Goal: Information Seeking & Learning: Understand process/instructions

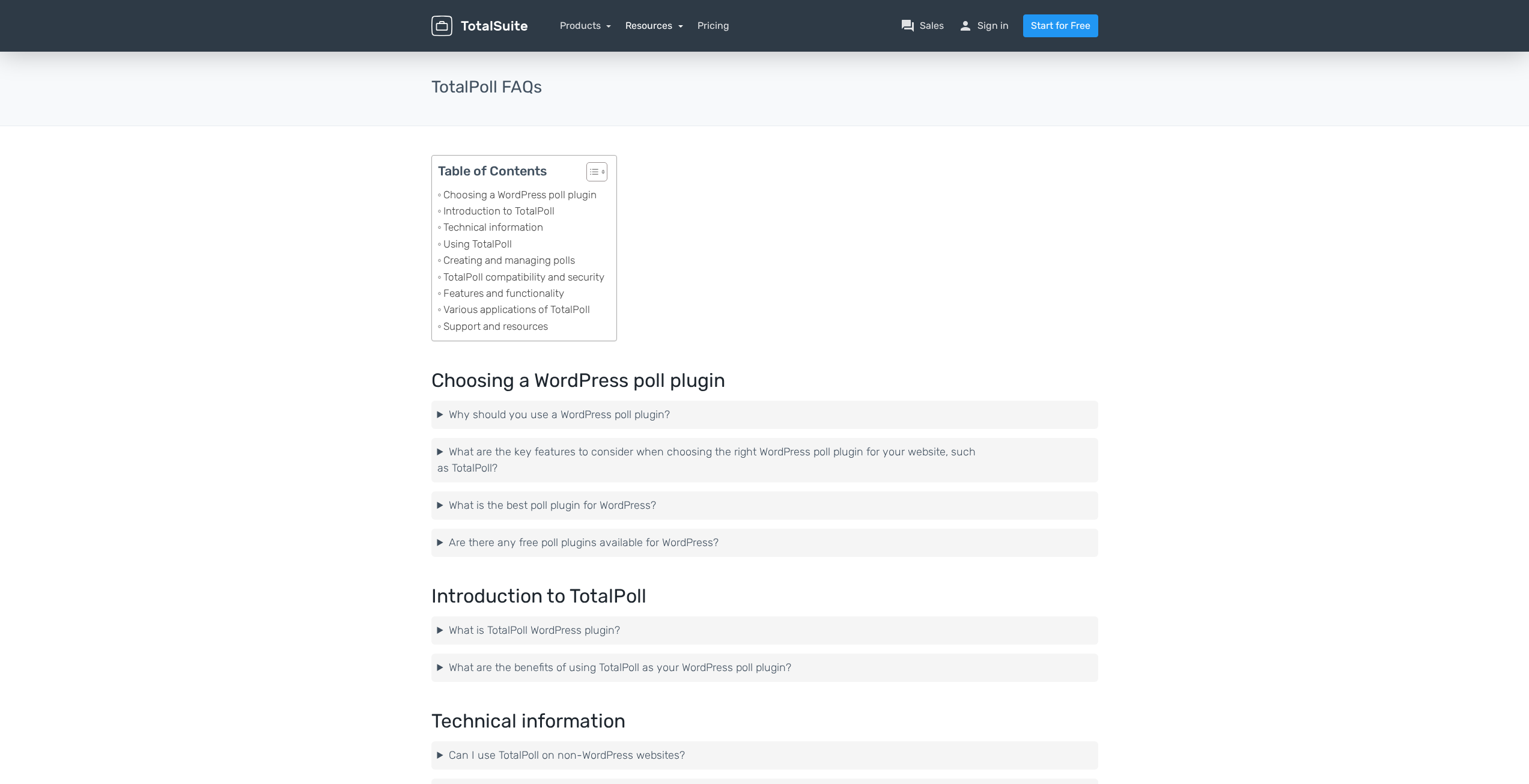
click at [646, 28] on link "Resources" at bounding box center [654, 26] width 57 height 11
click at [685, 95] on link "school Documentation" at bounding box center [689, 92] width 126 height 34
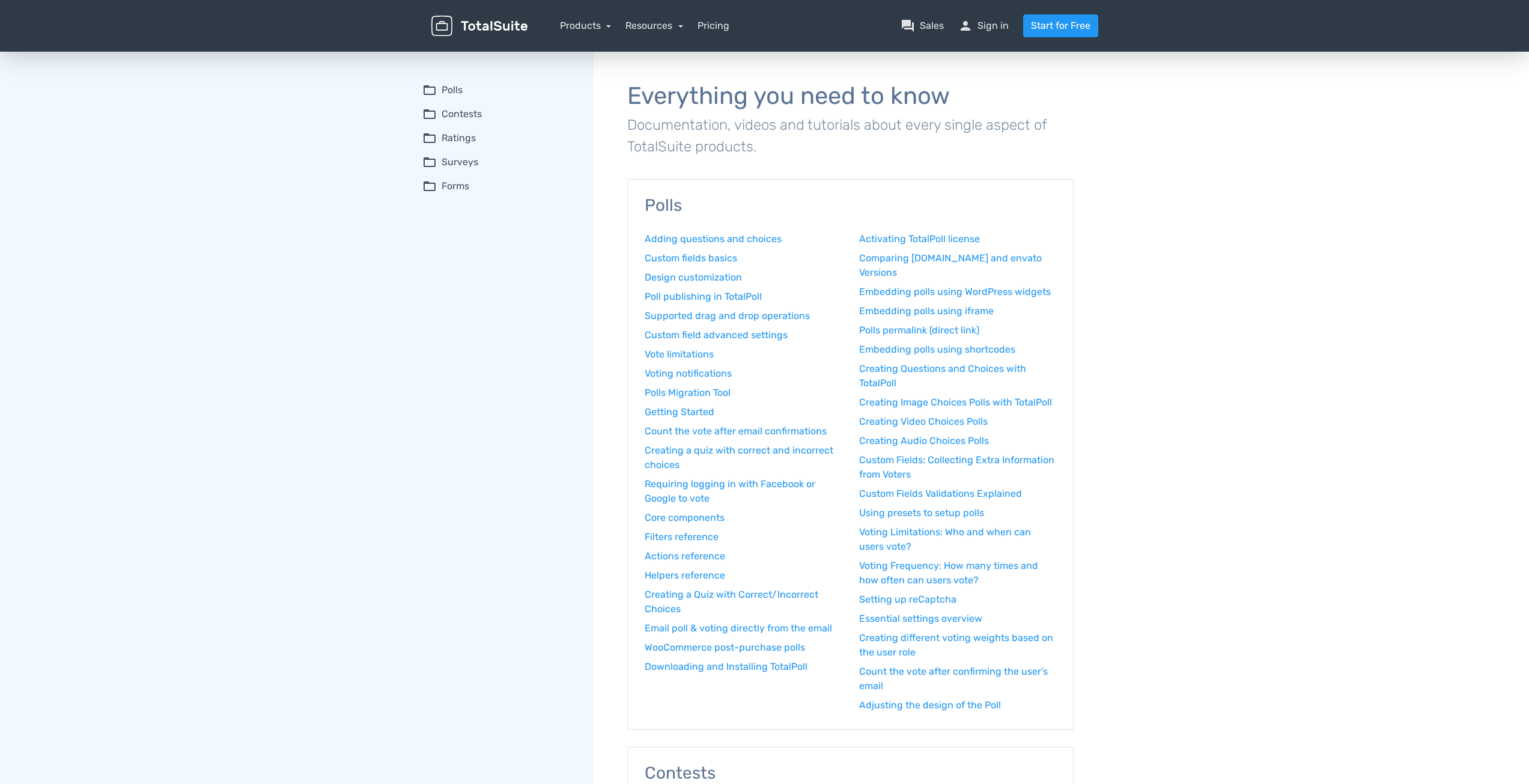
click at [445, 85] on summary "folder_open Polls" at bounding box center [499, 90] width 154 height 15
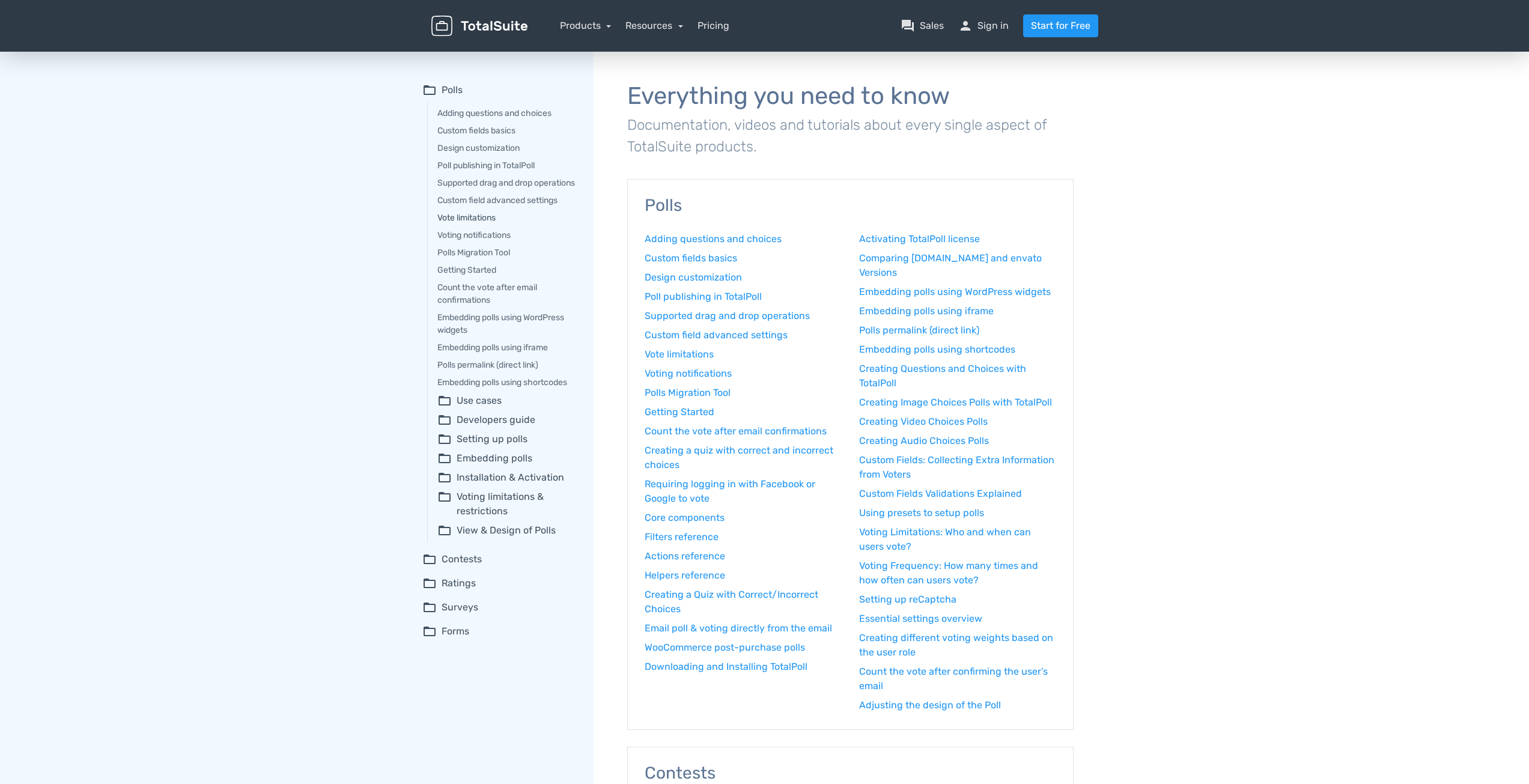
click at [480, 224] on link "Vote limitations" at bounding box center [507, 218] width 139 height 12
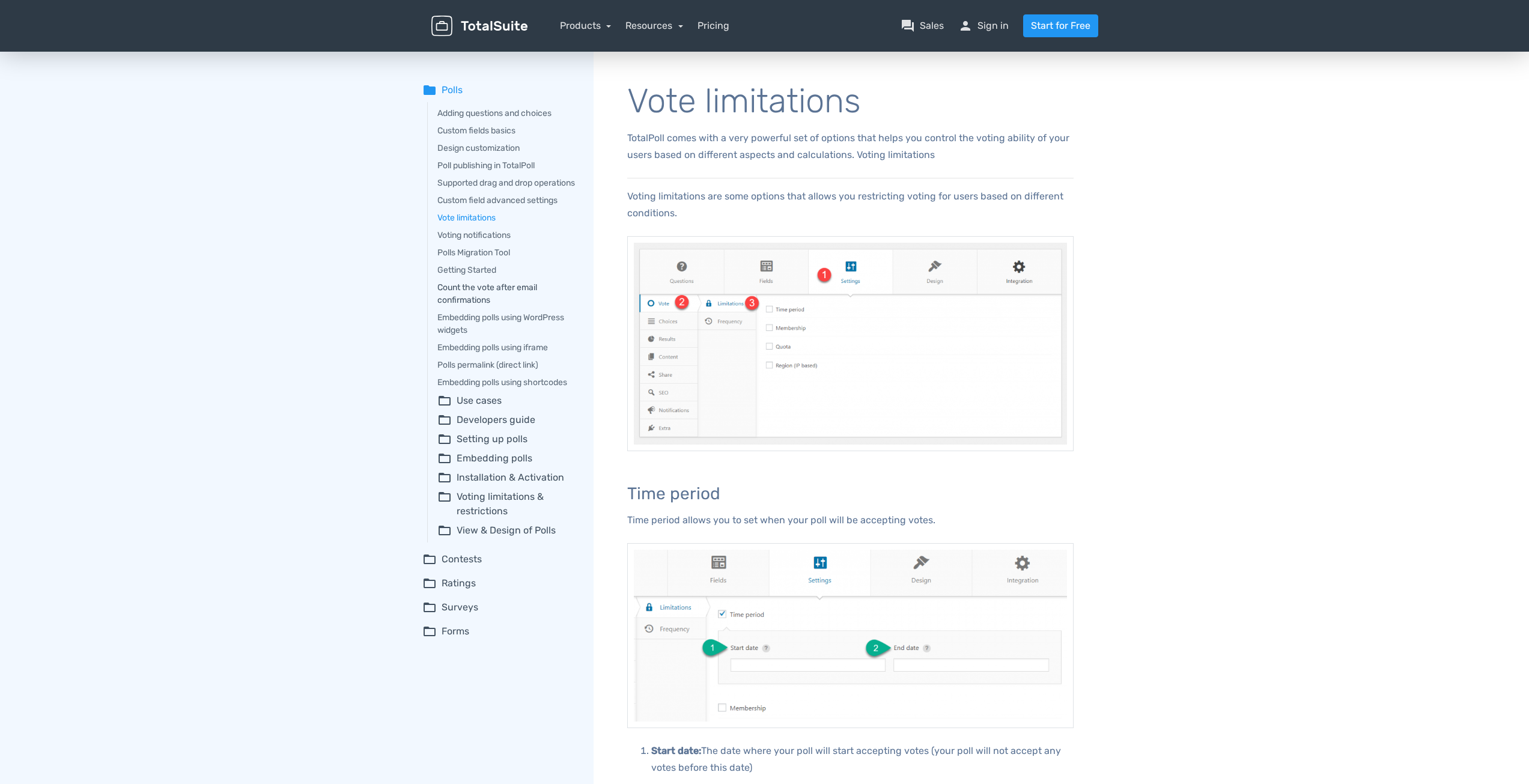
click at [516, 300] on link "Count the vote after email confirmations" at bounding box center [507, 293] width 139 height 25
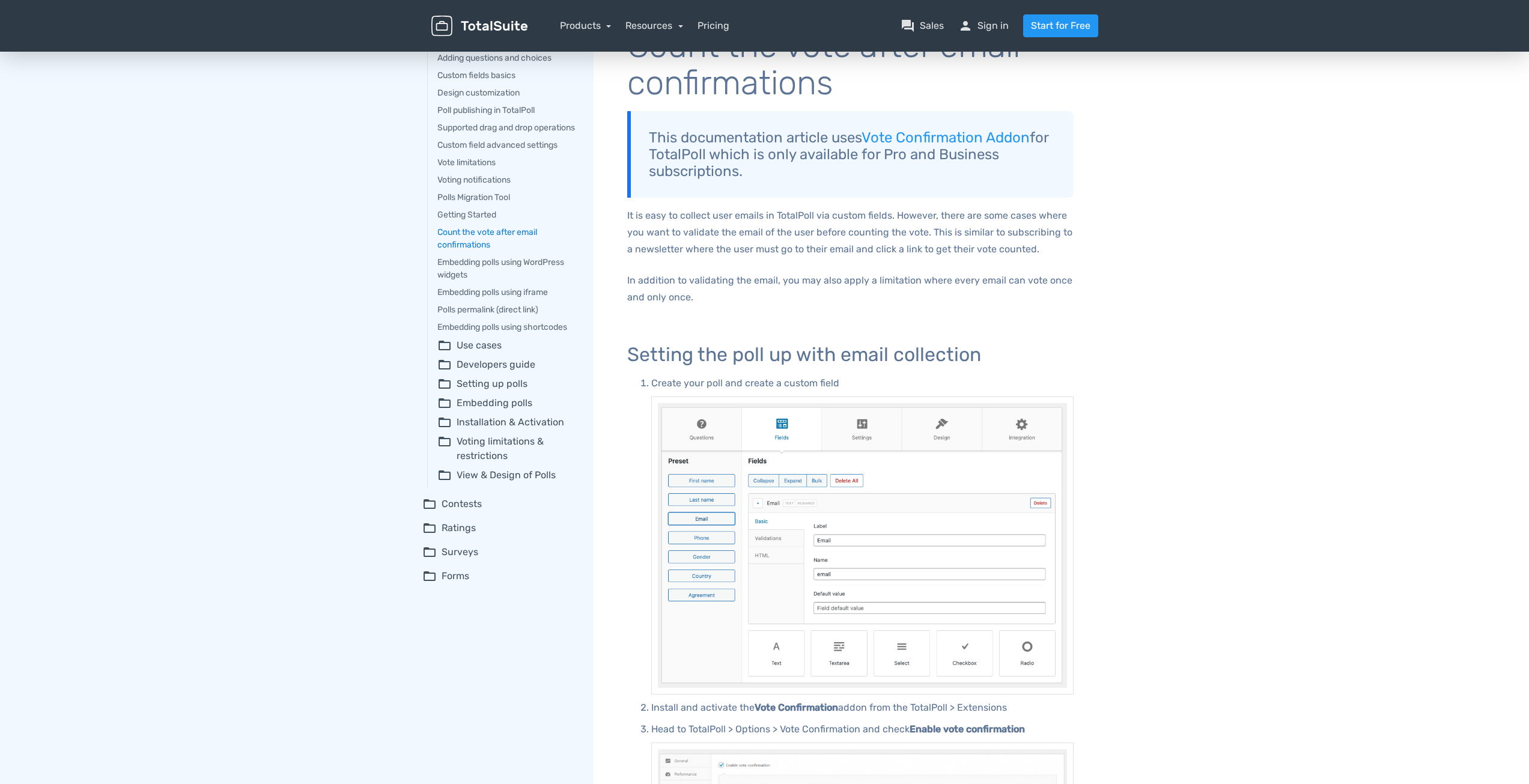
scroll to position [60, 0]
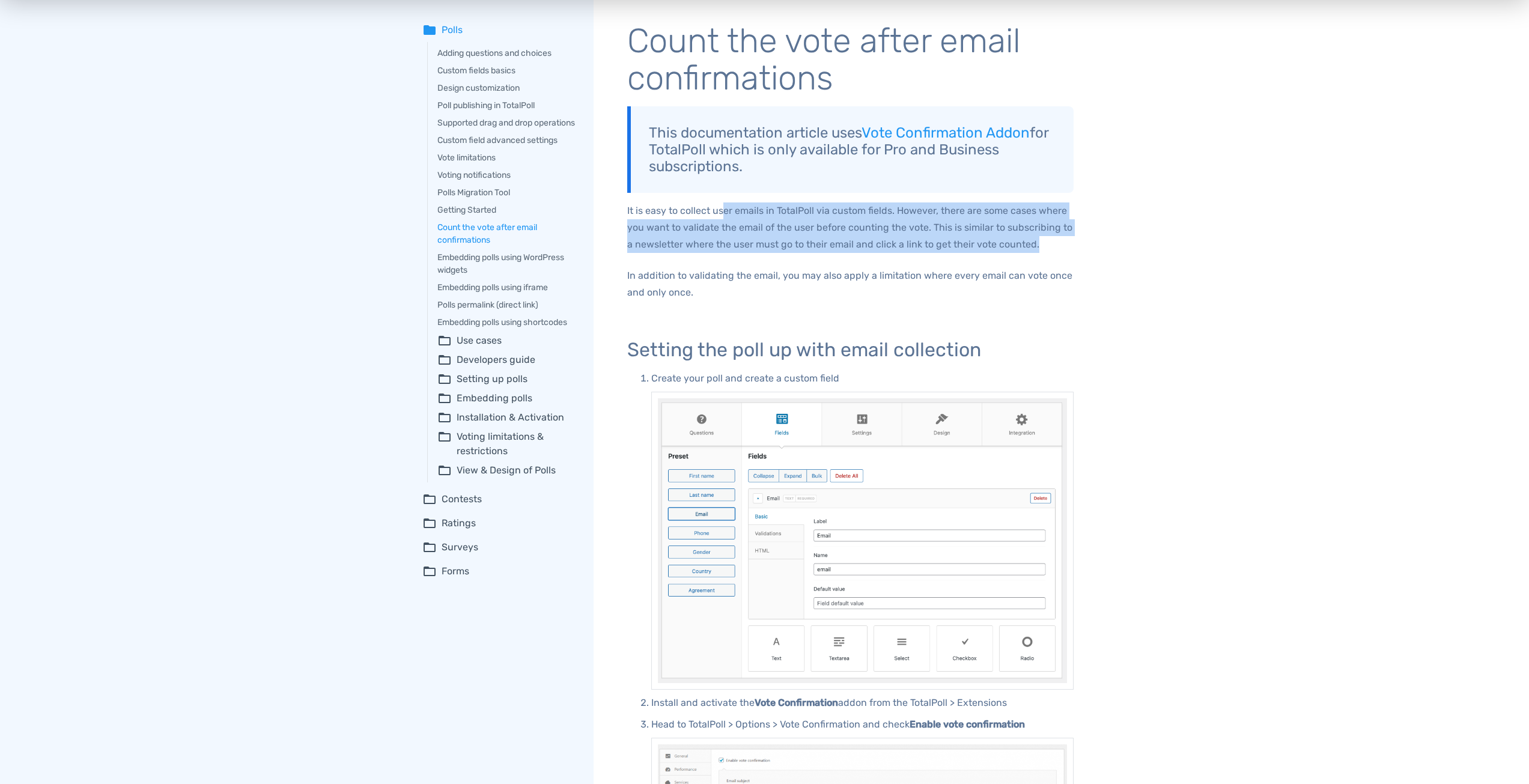
drag, startPoint x: 722, startPoint y: 212, endPoint x: 1039, endPoint y: 241, distance: 318.3
click at [1039, 241] on p "It is easy to collect user emails in TotalPoll via custom fields. However, ther…" at bounding box center [850, 228] width 446 height 51
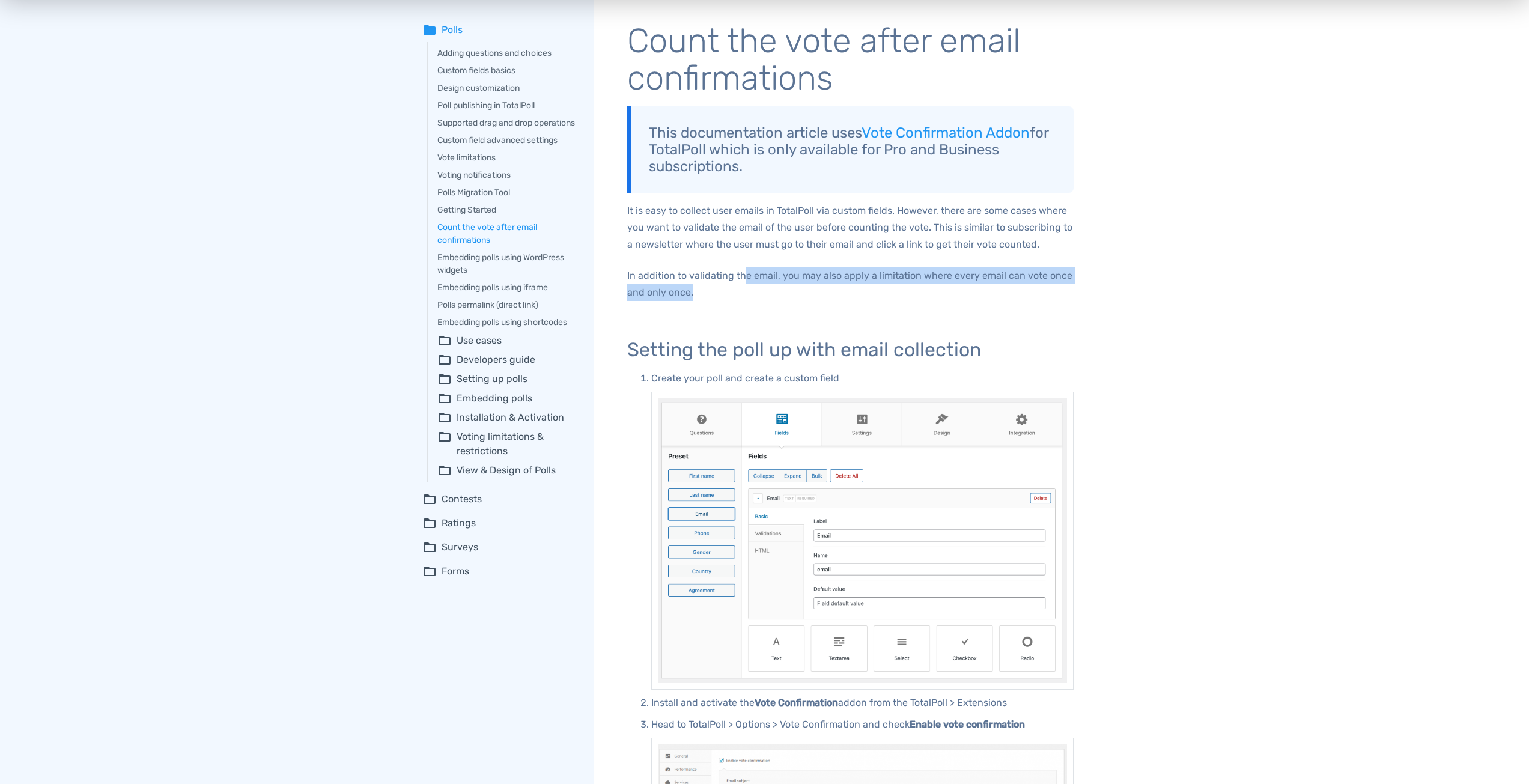
drag, startPoint x: 748, startPoint y: 273, endPoint x: 795, endPoint y: 289, distance: 49.6
click at [795, 289] on p "In addition to validating the email, you may also apply a limitation where ever…" at bounding box center [850, 284] width 446 height 34
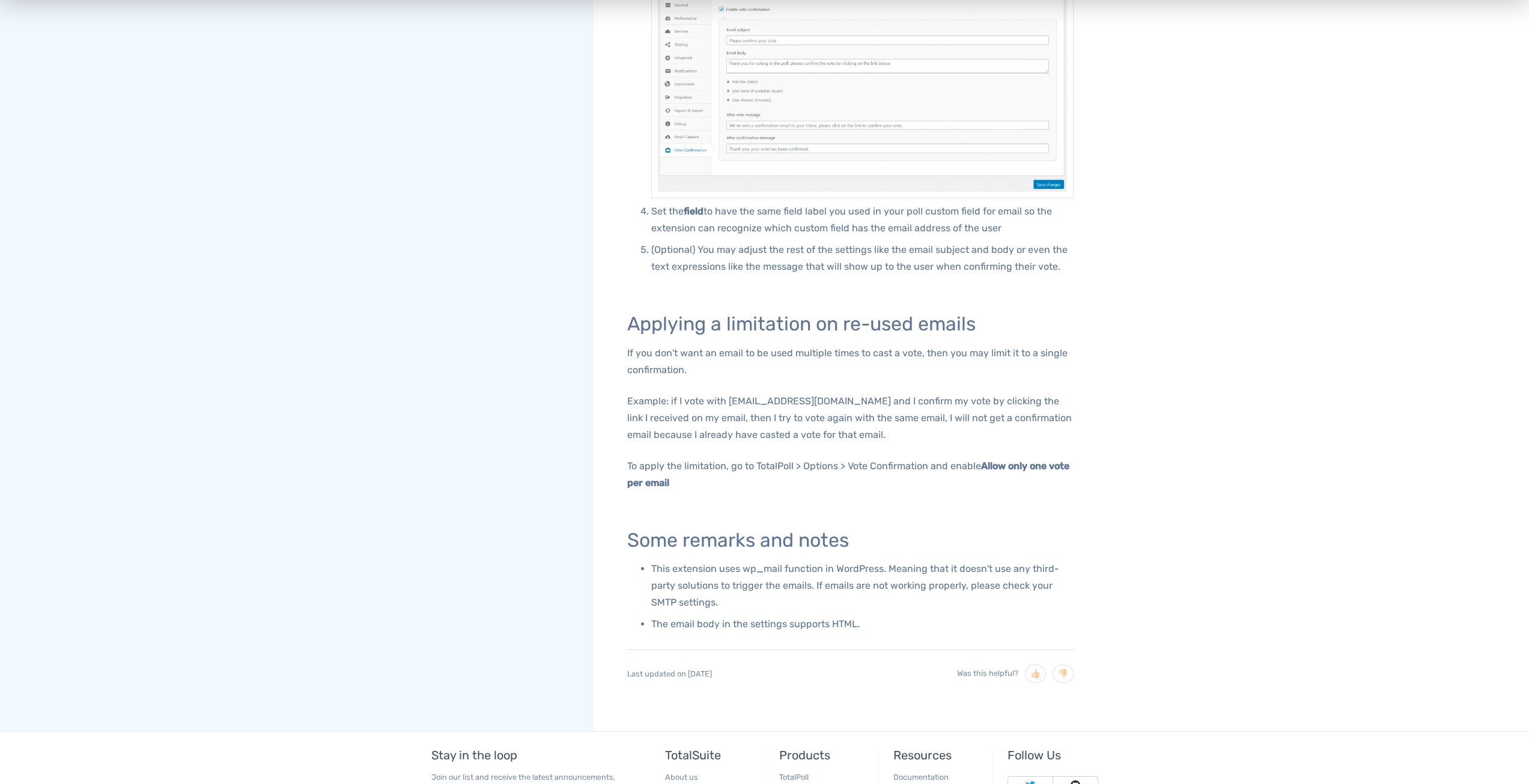
scroll to position [841, 0]
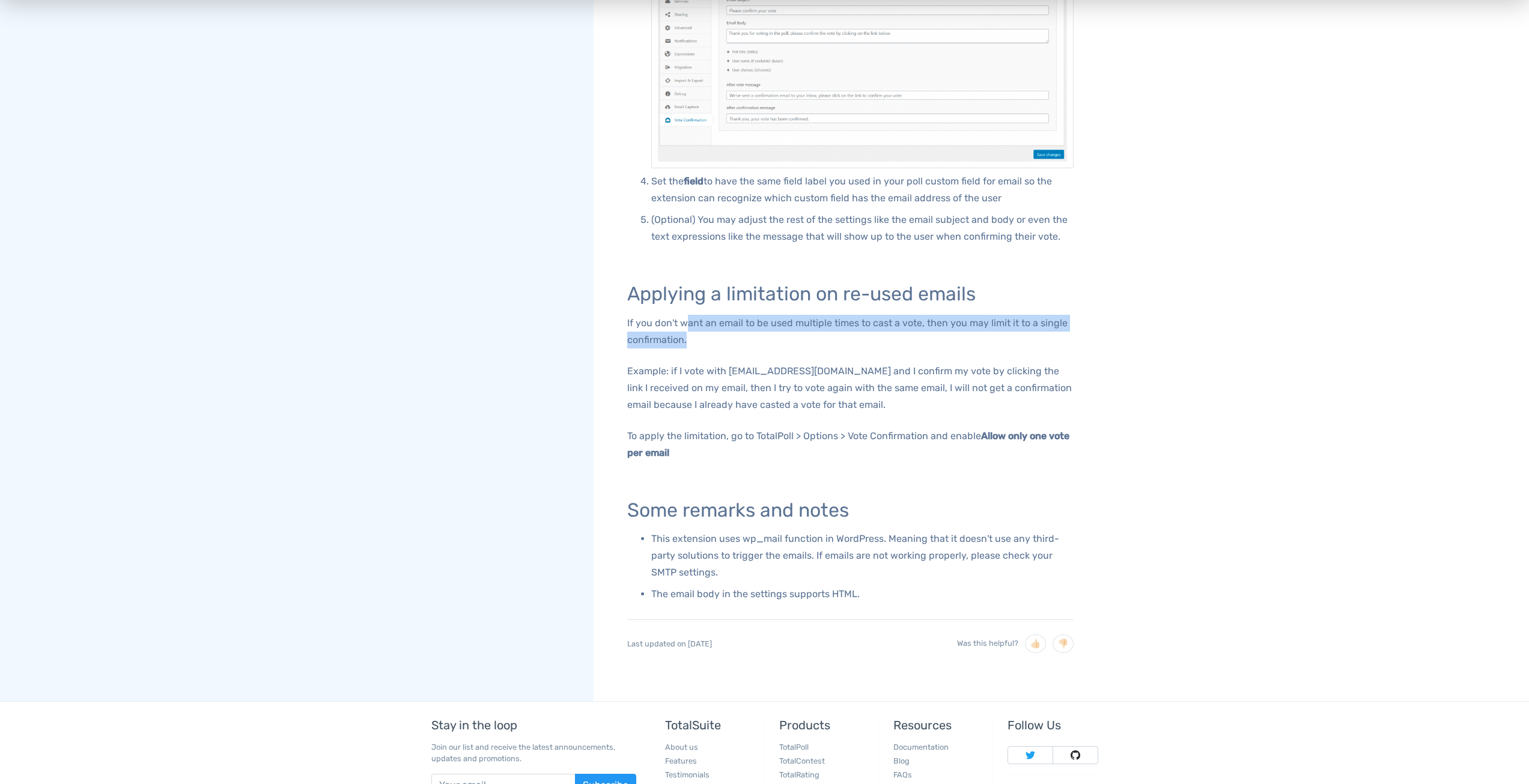
drag, startPoint x: 683, startPoint y: 317, endPoint x: 709, endPoint y: 336, distance: 32.2
click at [709, 336] on p "If you don't want an email to be used multiple times to cast a vote, then you m…" at bounding box center [850, 331] width 446 height 34
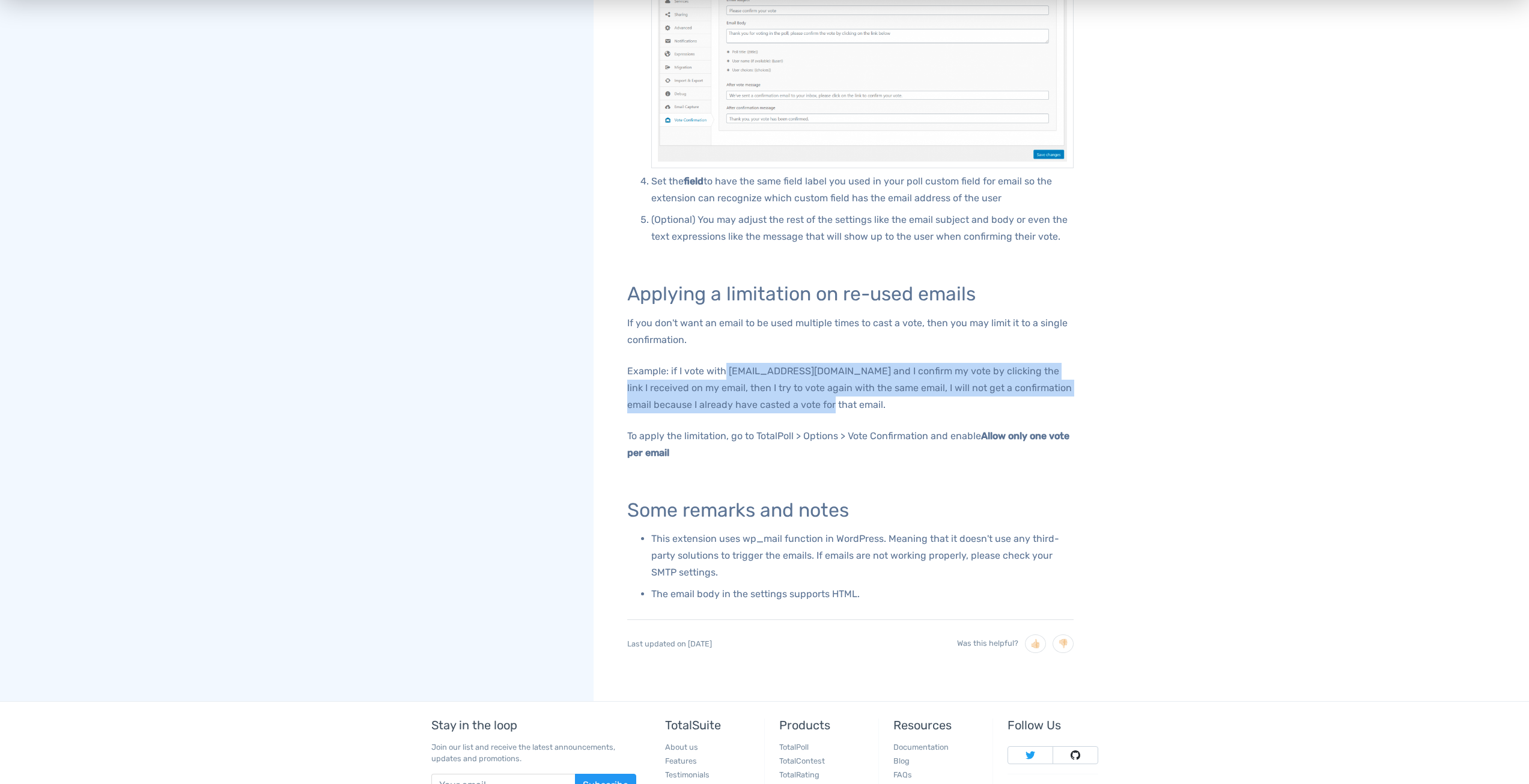
drag, startPoint x: 739, startPoint y: 372, endPoint x: 834, endPoint y: 403, distance: 99.9
click at [834, 403] on p "Example: if I vote with [EMAIL_ADDRESS][DOMAIN_NAME] and I confirm my vote by c…" at bounding box center [850, 388] width 446 height 51
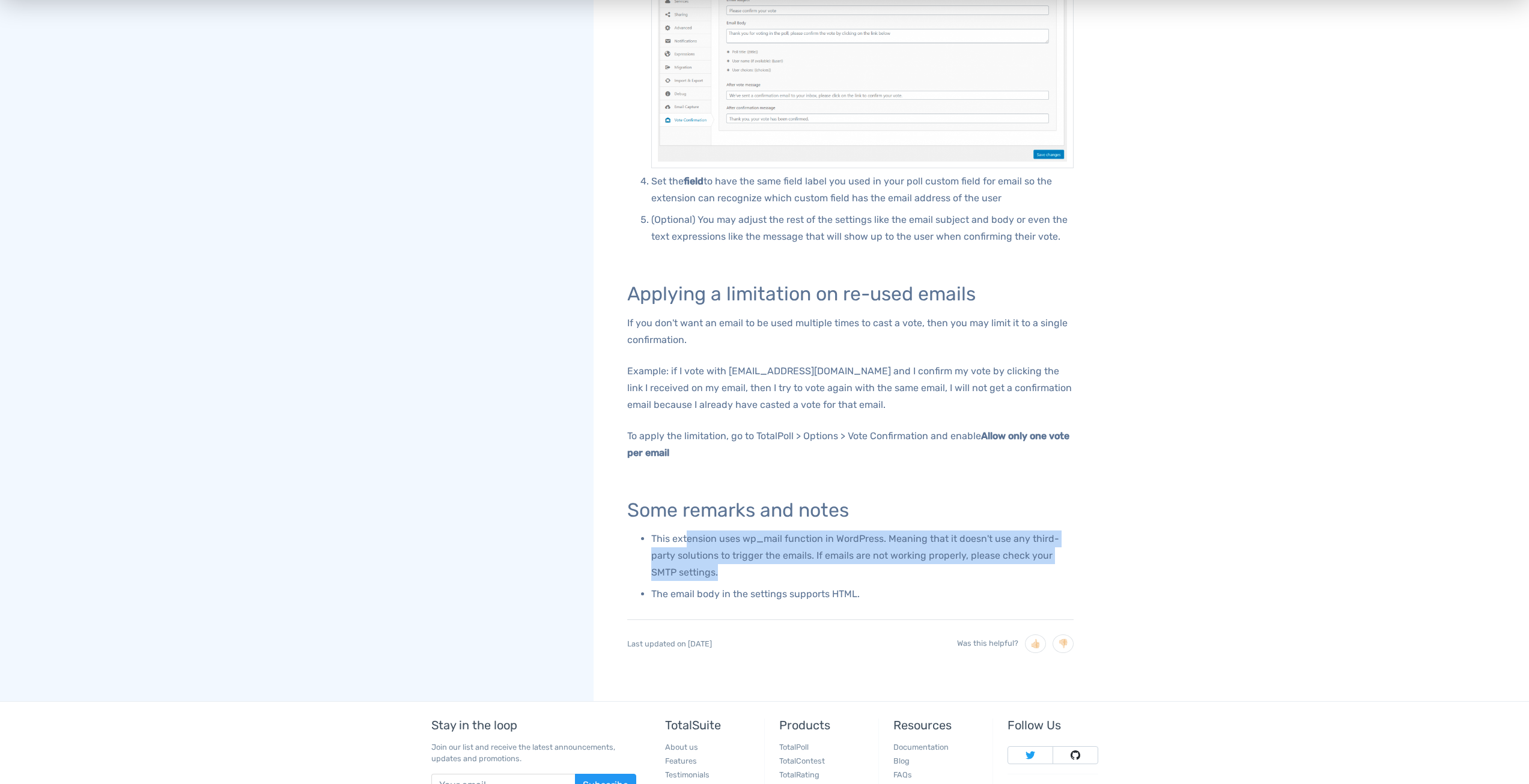
drag, startPoint x: 698, startPoint y: 544, endPoint x: 736, endPoint y: 540, distance: 38.2
click at [724, 567] on p "This extension uses wp_mail function in WordPress. Meaning that it doesn't use …" at bounding box center [862, 556] width 422 height 51
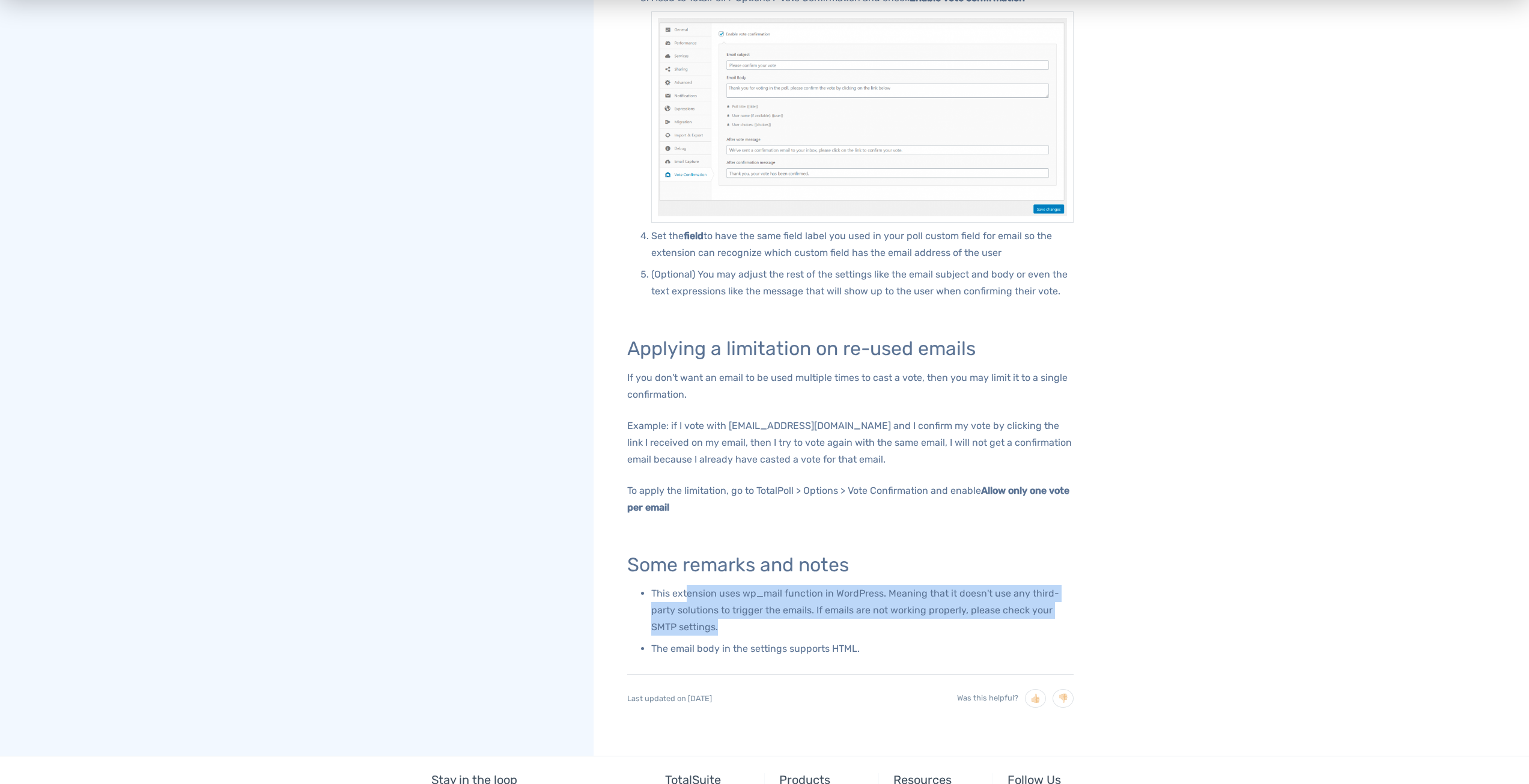
scroll to position [781, 0]
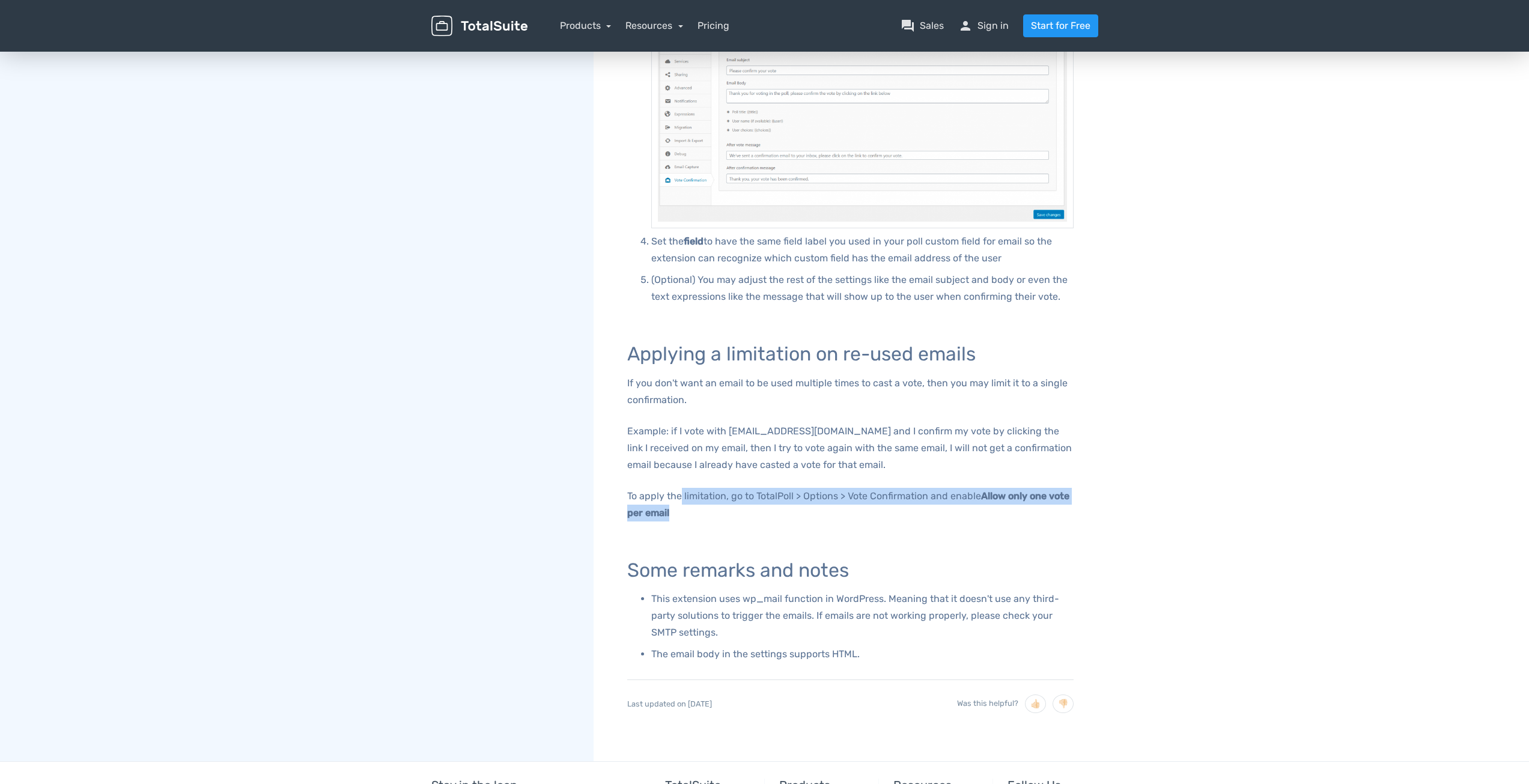
drag, startPoint x: 681, startPoint y: 493, endPoint x: 706, endPoint y: 512, distance: 31.4
click at [706, 512] on p "To apply the limitation, go to TotalPoll > Options > Vote Confirmation and enab…" at bounding box center [850, 504] width 446 height 34
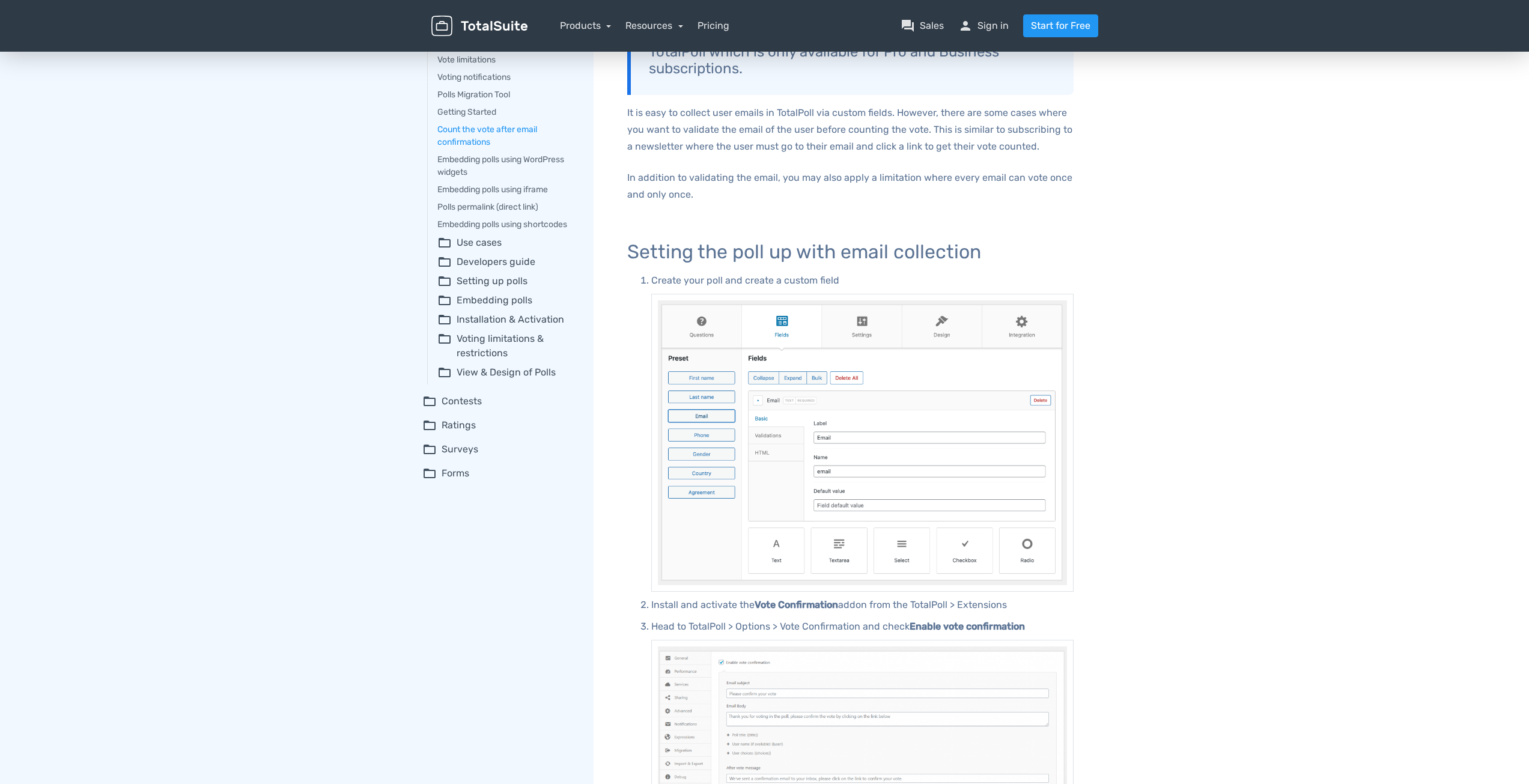
scroll to position [0, 0]
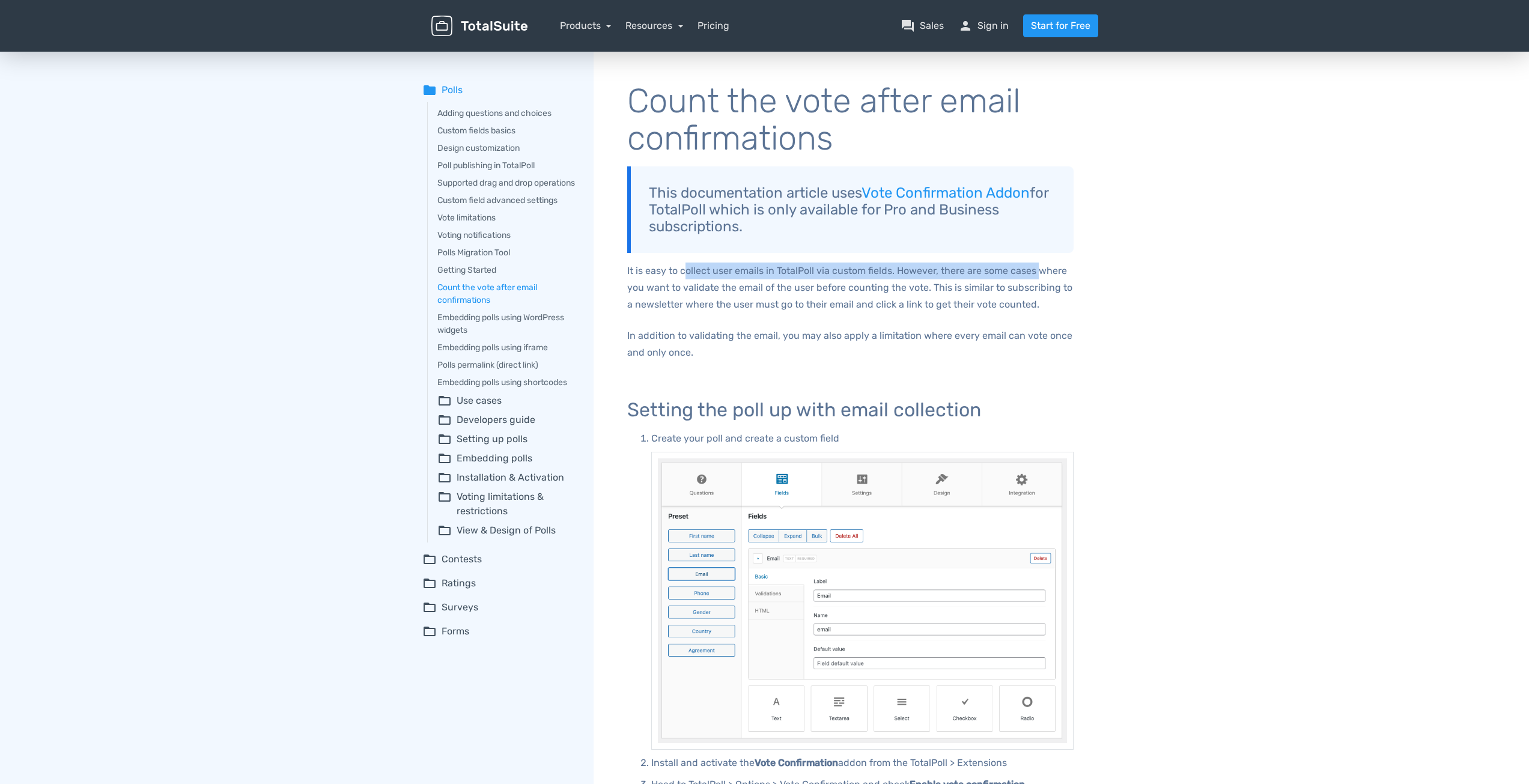
drag, startPoint x: 685, startPoint y: 266, endPoint x: 1036, endPoint y: 273, distance: 351.1
click at [1036, 273] on p "It is easy to collect user emails in TotalPoll via custom fields. However, ther…" at bounding box center [850, 287] width 446 height 51
click at [1001, 188] on link "Vote Confirmation Addon" at bounding box center [946, 193] width 168 height 17
click at [476, 165] on link "Poll publishing in TotalPoll" at bounding box center [507, 165] width 139 height 12
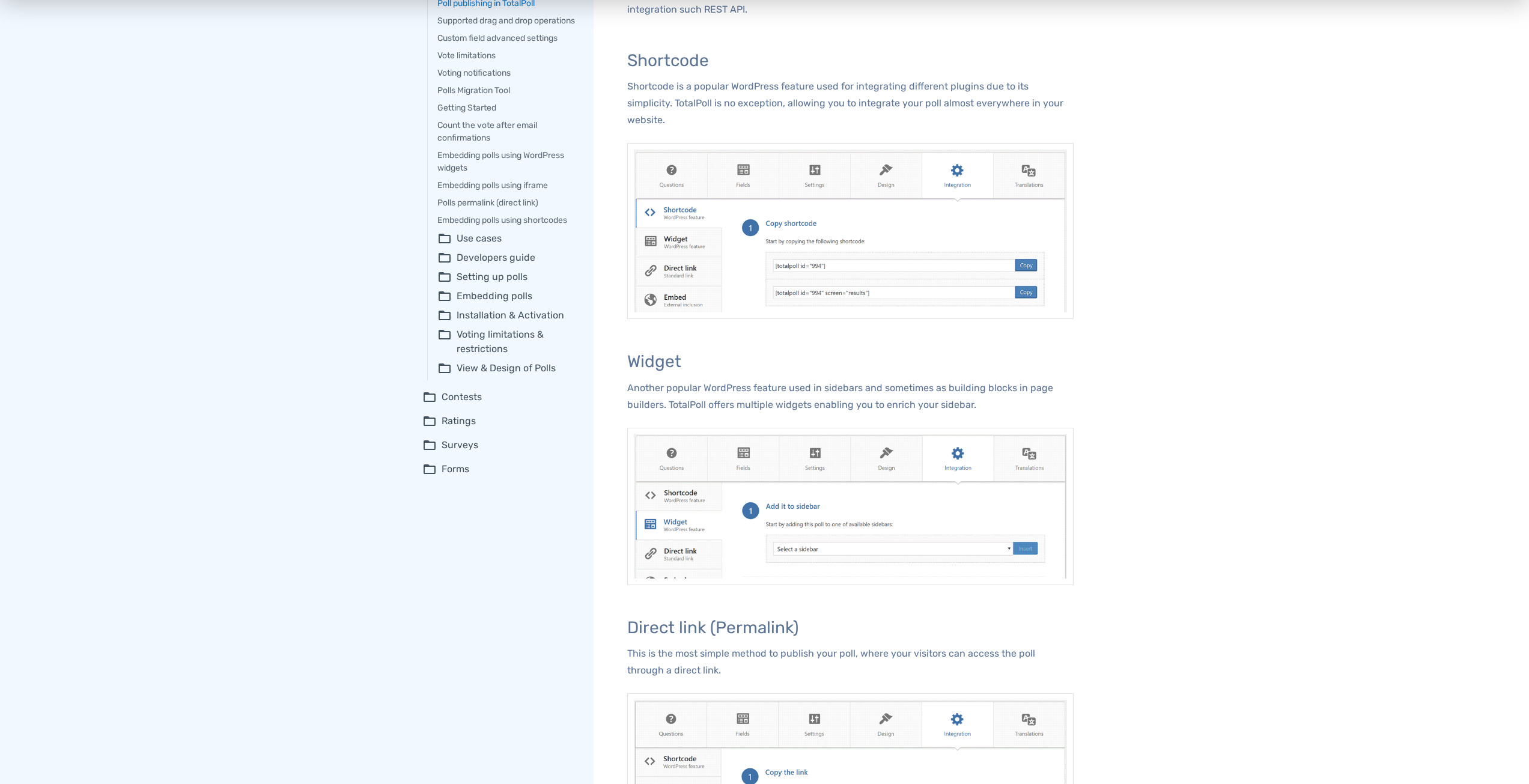
scroll to position [120, 0]
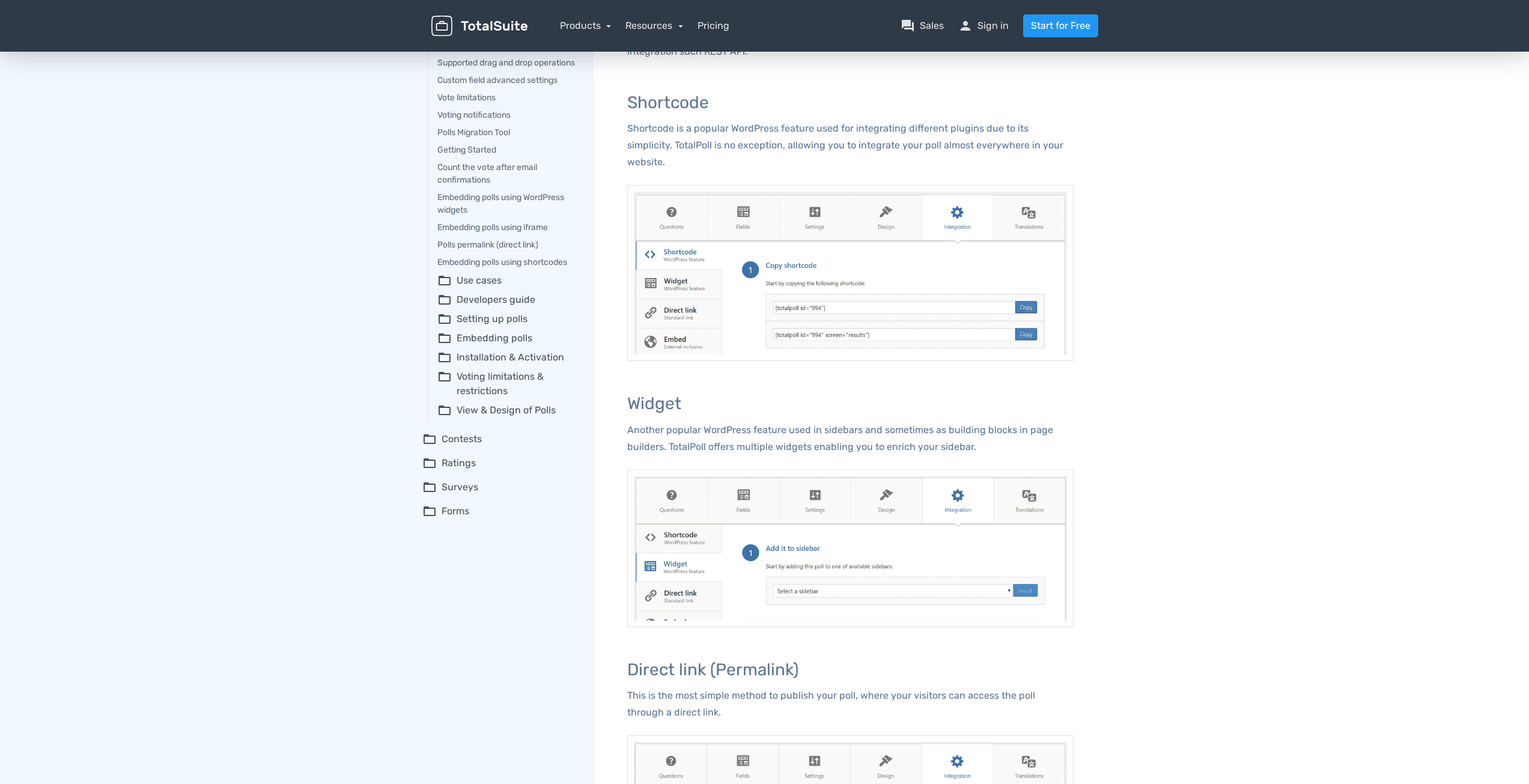
click at [502, 385] on summary "folder_open Voting limitations & restrictions" at bounding box center [507, 384] width 139 height 29
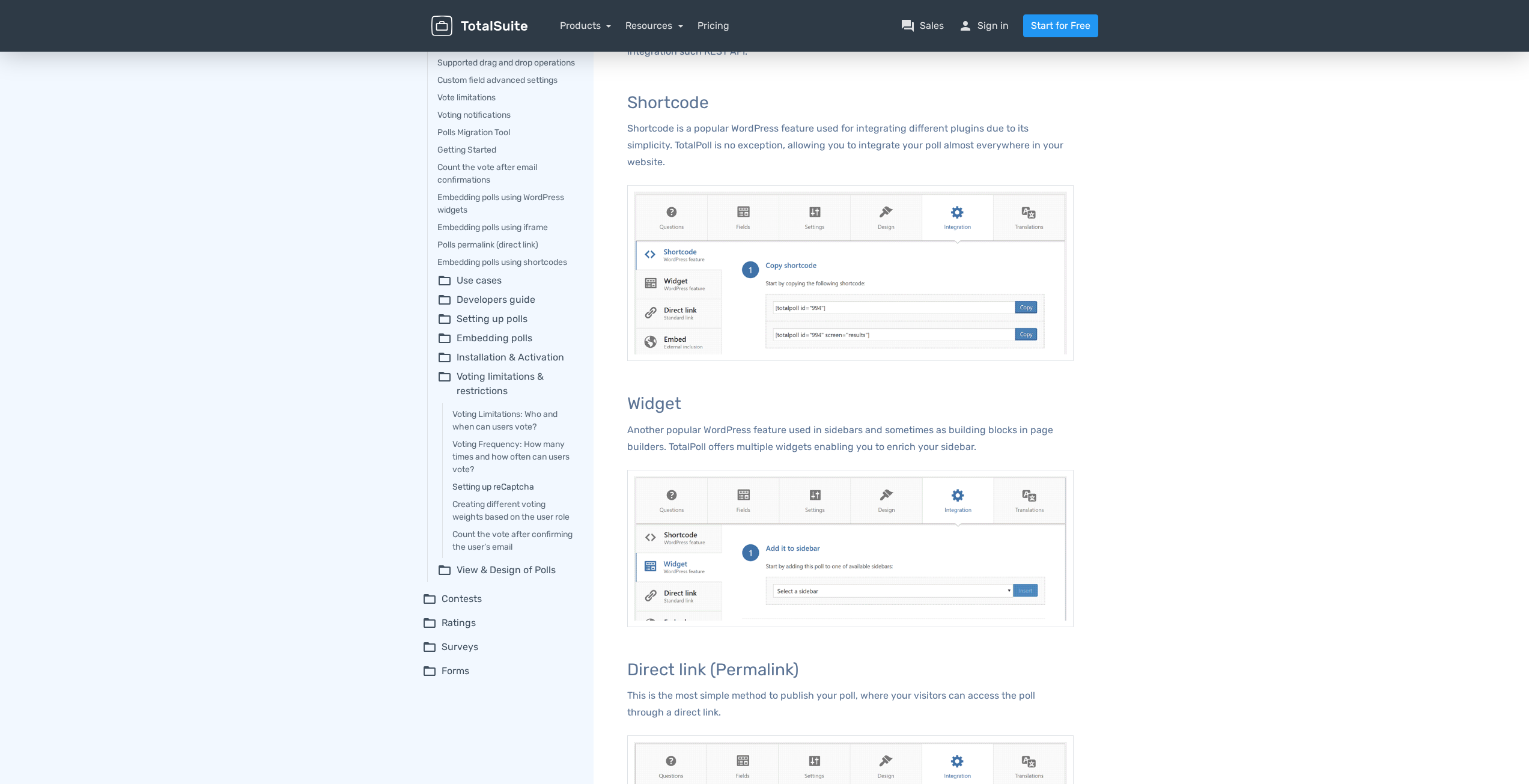
click at [512, 493] on link "Setting up reCaptcha" at bounding box center [515, 486] width 125 height 12
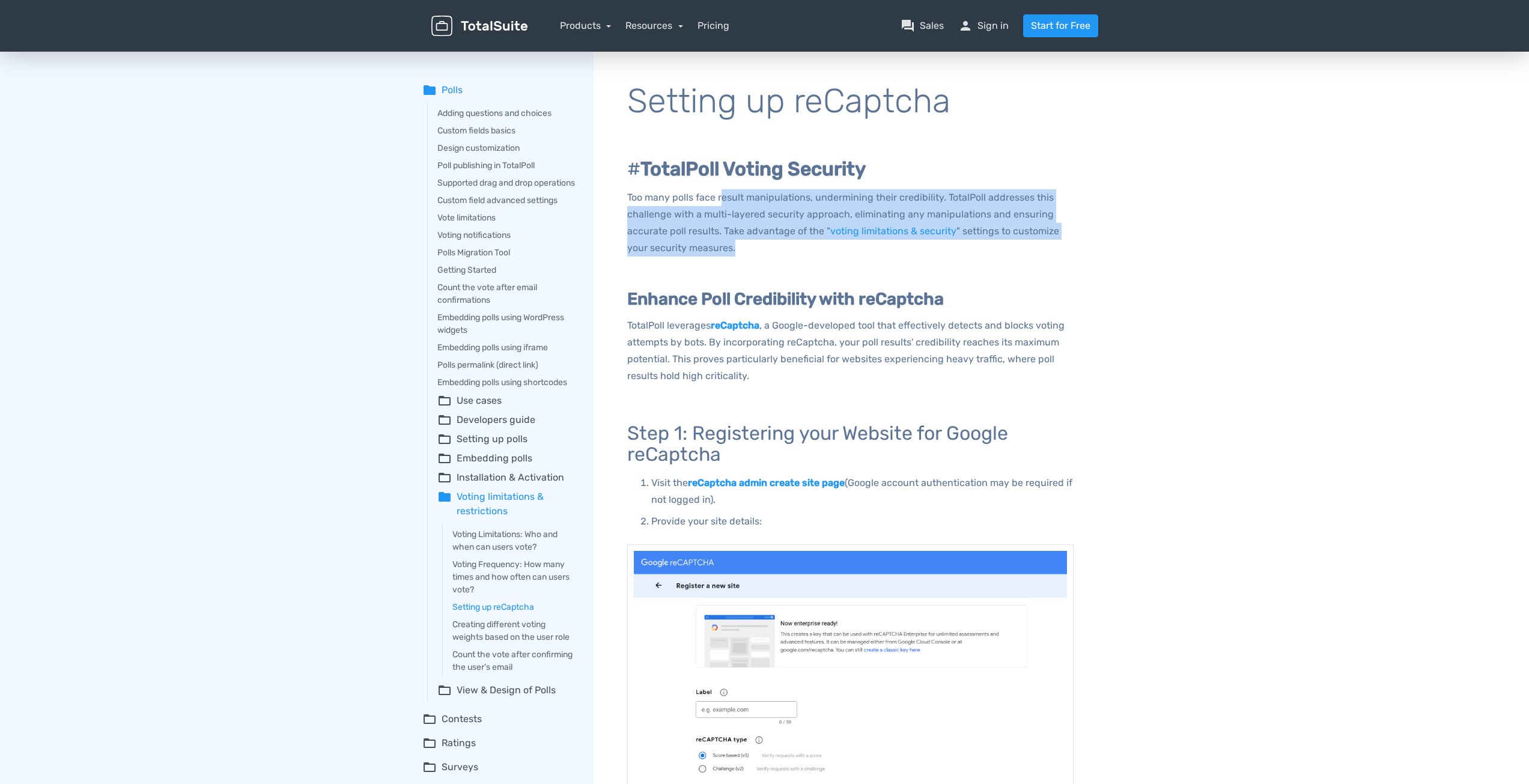
drag, startPoint x: 721, startPoint y: 197, endPoint x: 751, endPoint y: 250, distance: 60.9
click at [751, 250] on p "Too many polls face result manipulations, undermining their credibility. TotalP…" at bounding box center [850, 222] width 446 height 67
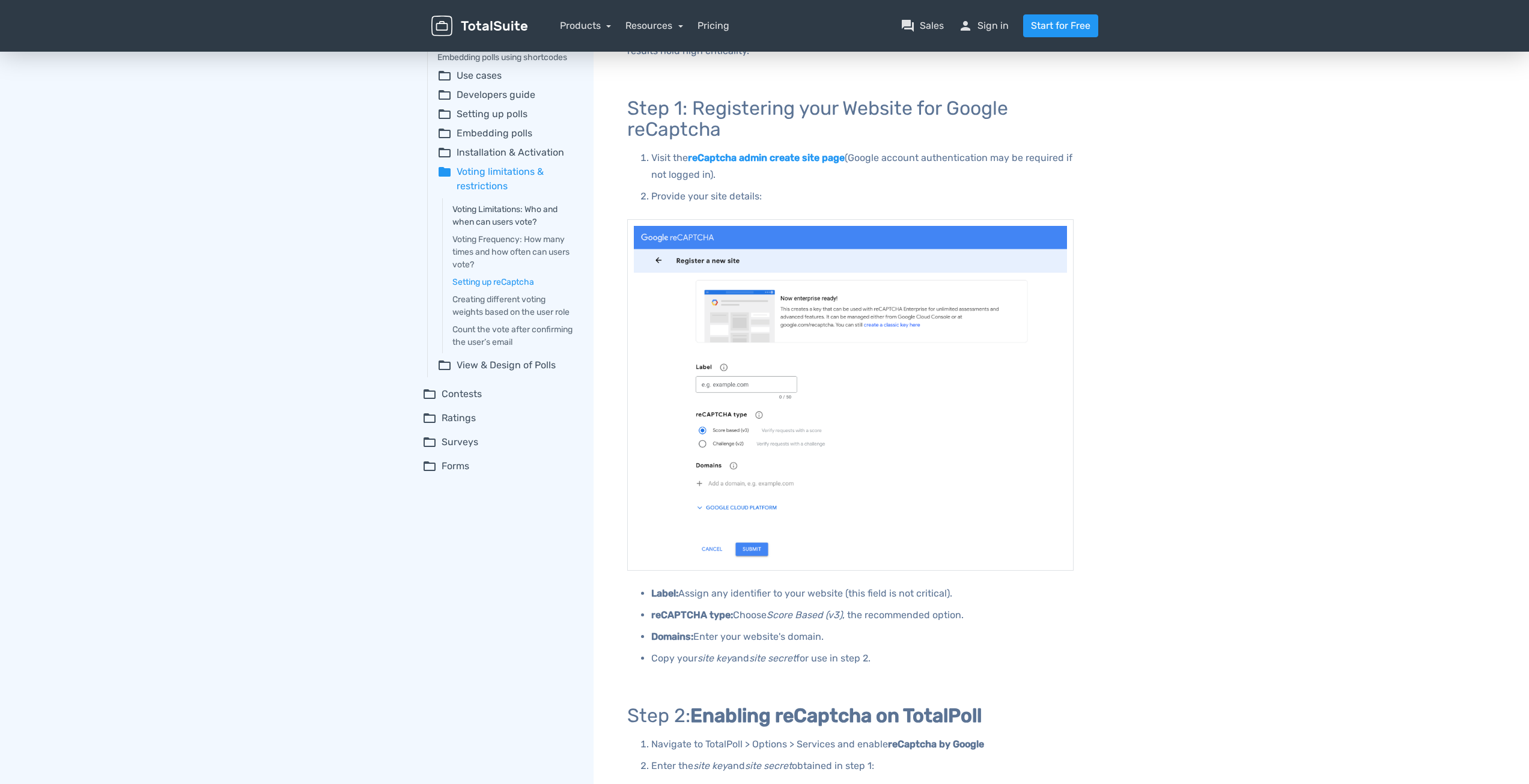
scroll to position [284, 0]
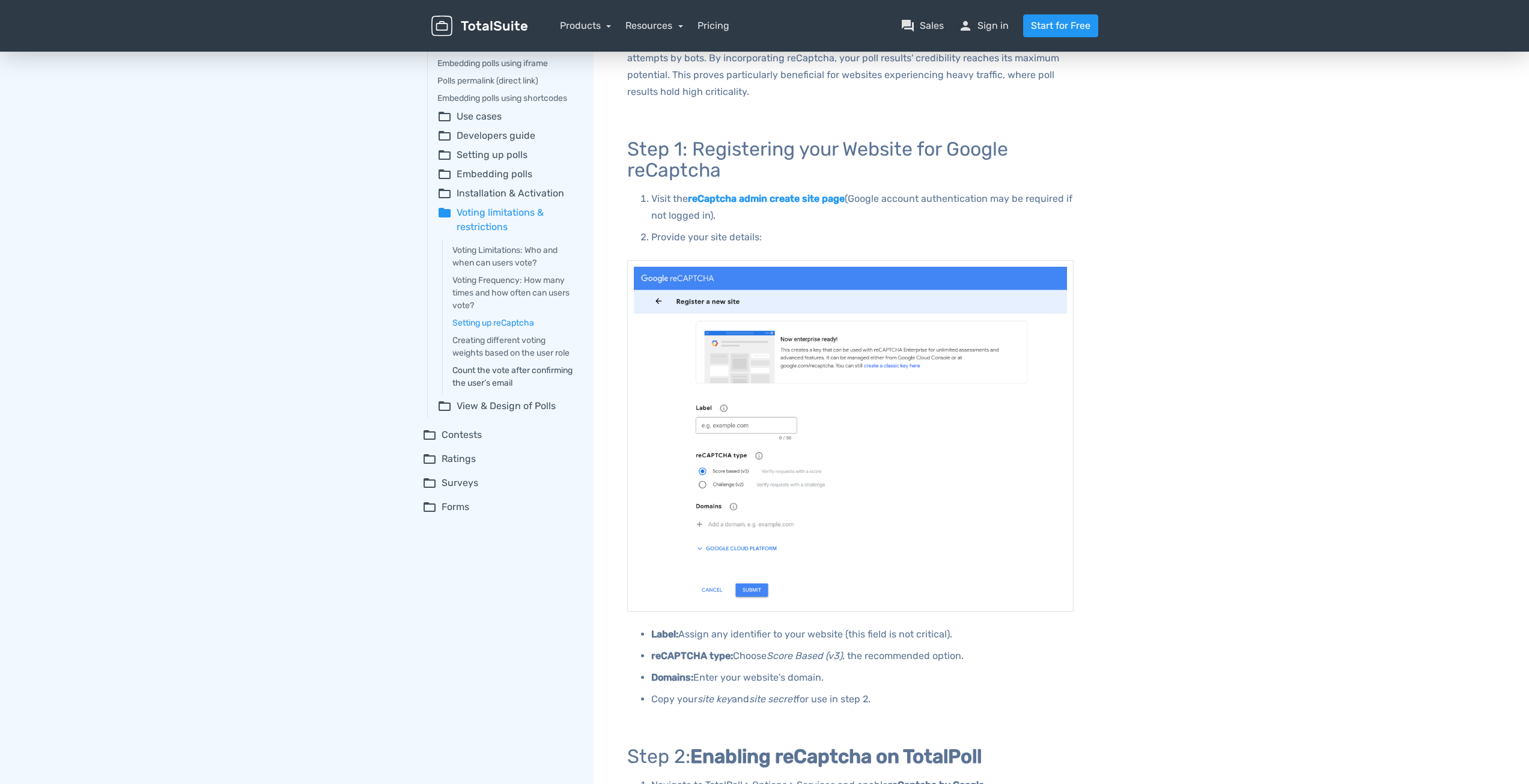
click at [505, 388] on link "Count the vote after confirming the user’s email" at bounding box center [515, 376] width 125 height 25
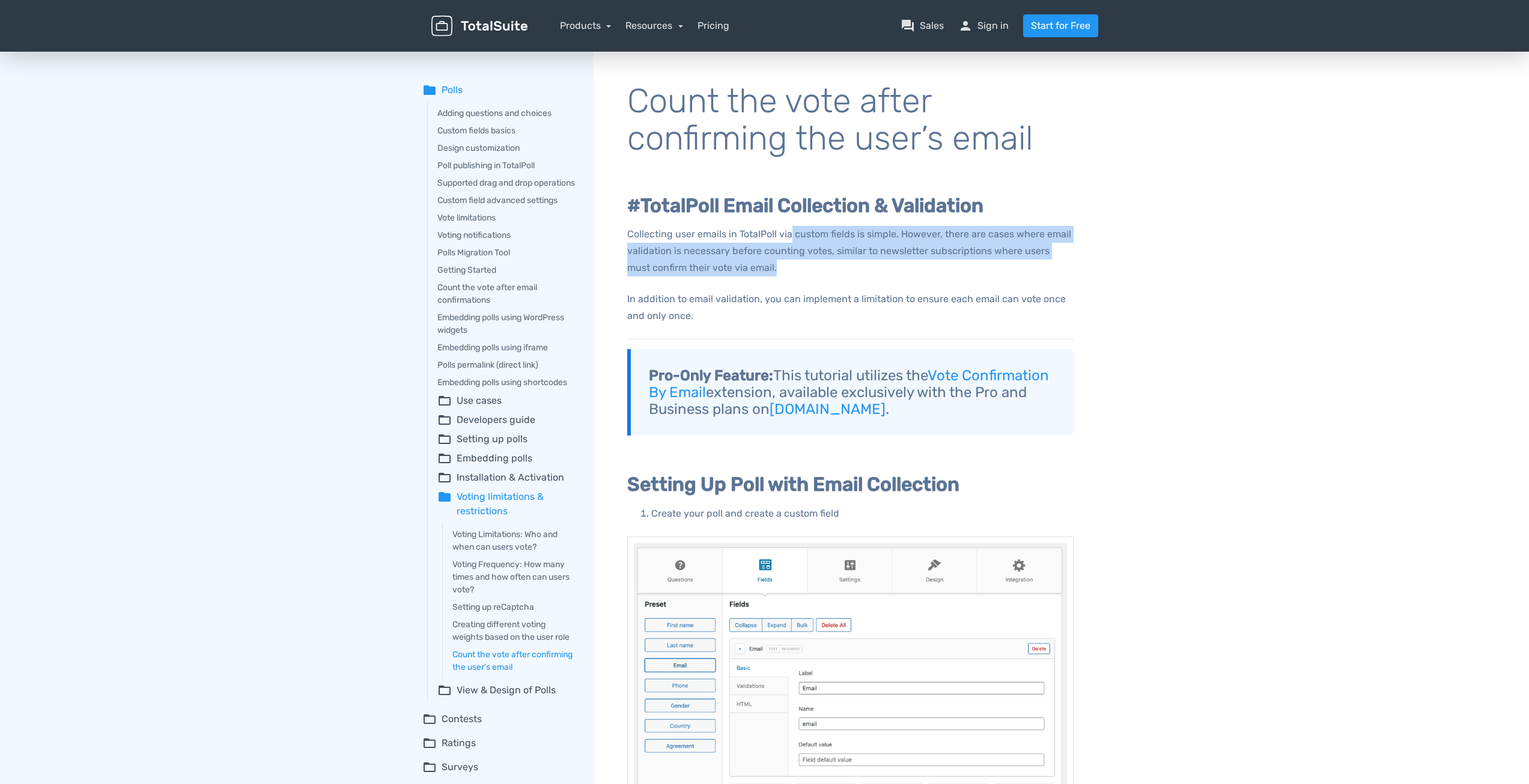
drag, startPoint x: 789, startPoint y: 250, endPoint x: 795, endPoint y: 266, distance: 17.1
click at [795, 266] on p "Collecting user emails in TotalPoll via custom fields is simple. However, there…" at bounding box center [850, 250] width 446 height 51
click at [763, 244] on p "Collecting user emails in TotalPoll via custom fields is simple. However, there…" at bounding box center [850, 250] width 446 height 51
drag, startPoint x: 723, startPoint y: 234, endPoint x: 761, endPoint y: 311, distance: 85.9
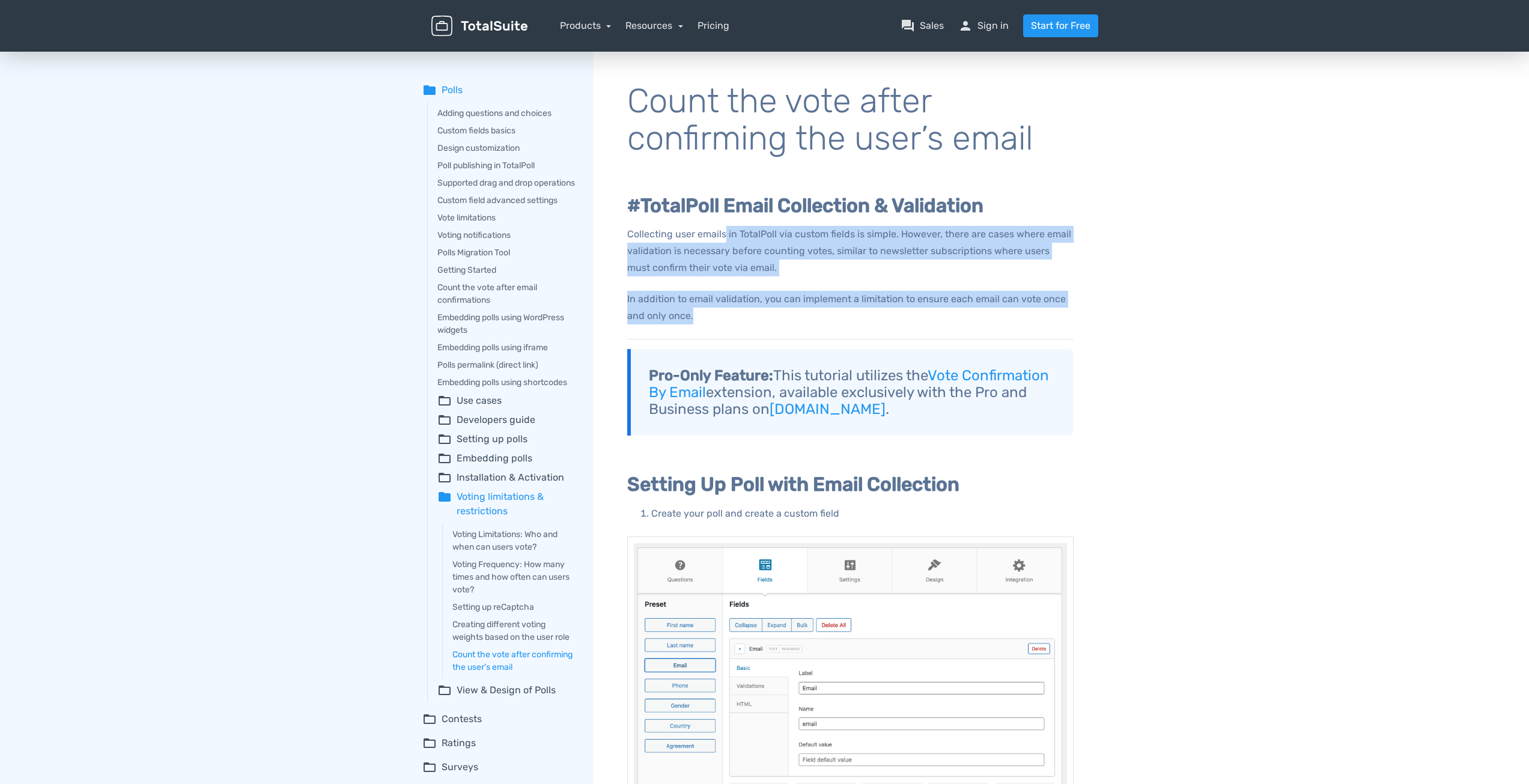
click at [771, 298] on p "In addition to email validation, you can implement a limitation to ensure each …" at bounding box center [850, 307] width 446 height 34
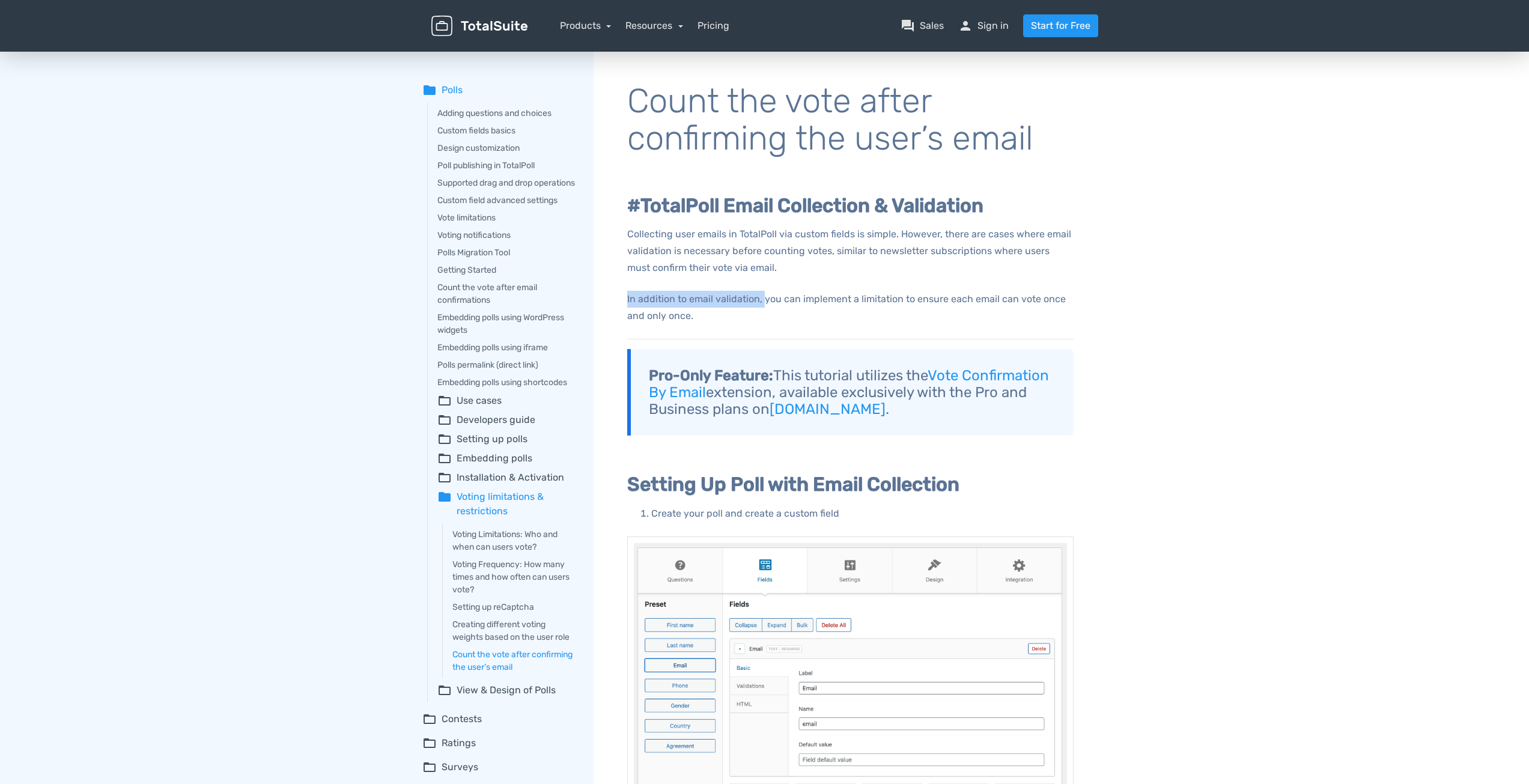
drag, startPoint x: 771, startPoint y: 298, endPoint x: 789, endPoint y: 313, distance: 23.4
click at [789, 313] on p "In addition to email validation, you can implement a limitation to ensure each …" at bounding box center [850, 307] width 446 height 34
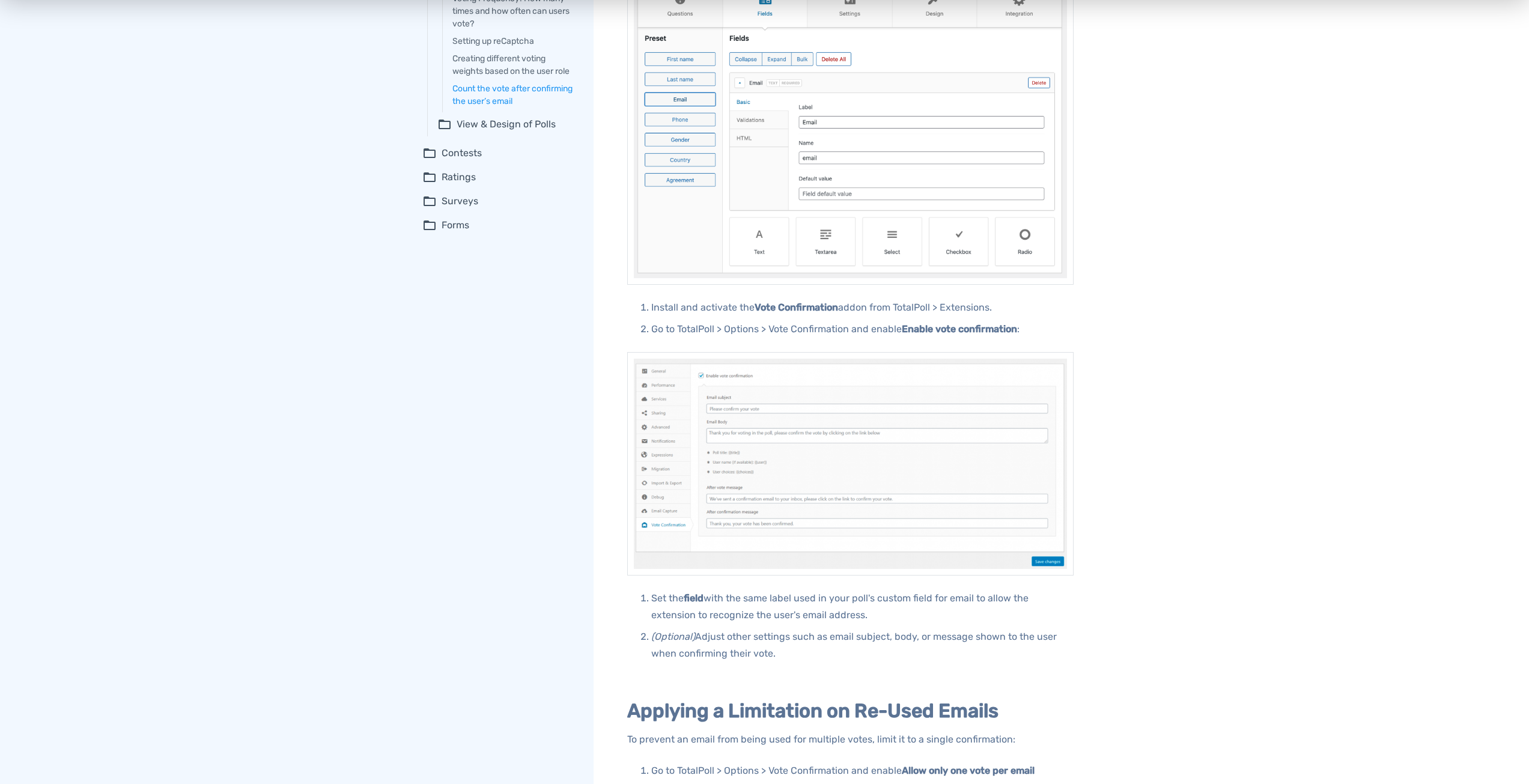
scroll to position [781, 0]
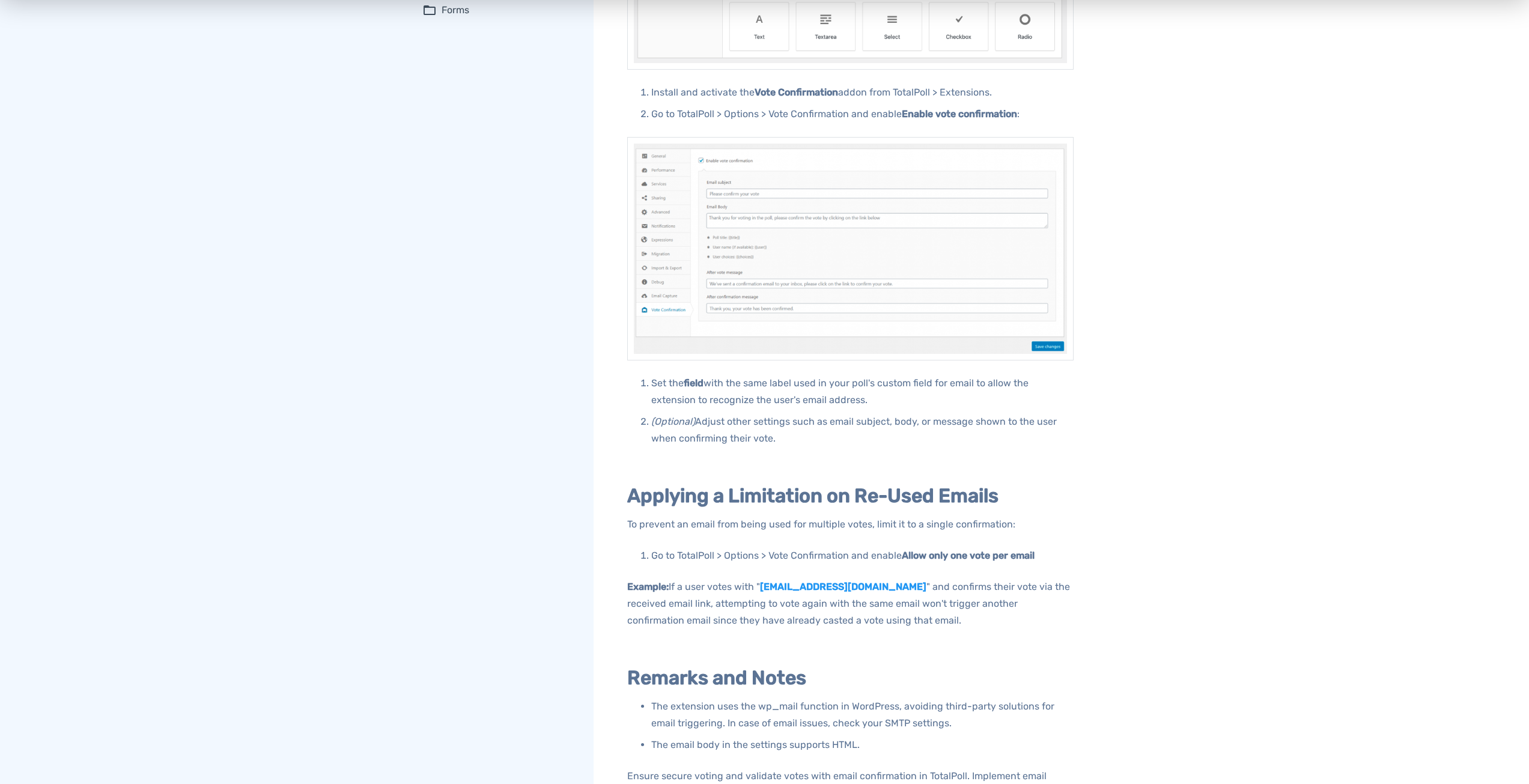
drag, startPoint x: 768, startPoint y: 395, endPoint x: 891, endPoint y: 446, distance: 133.2
click at [891, 446] on ol "Set the field with the same label used in your poll's custom field for email to…" at bounding box center [850, 411] width 446 height 72
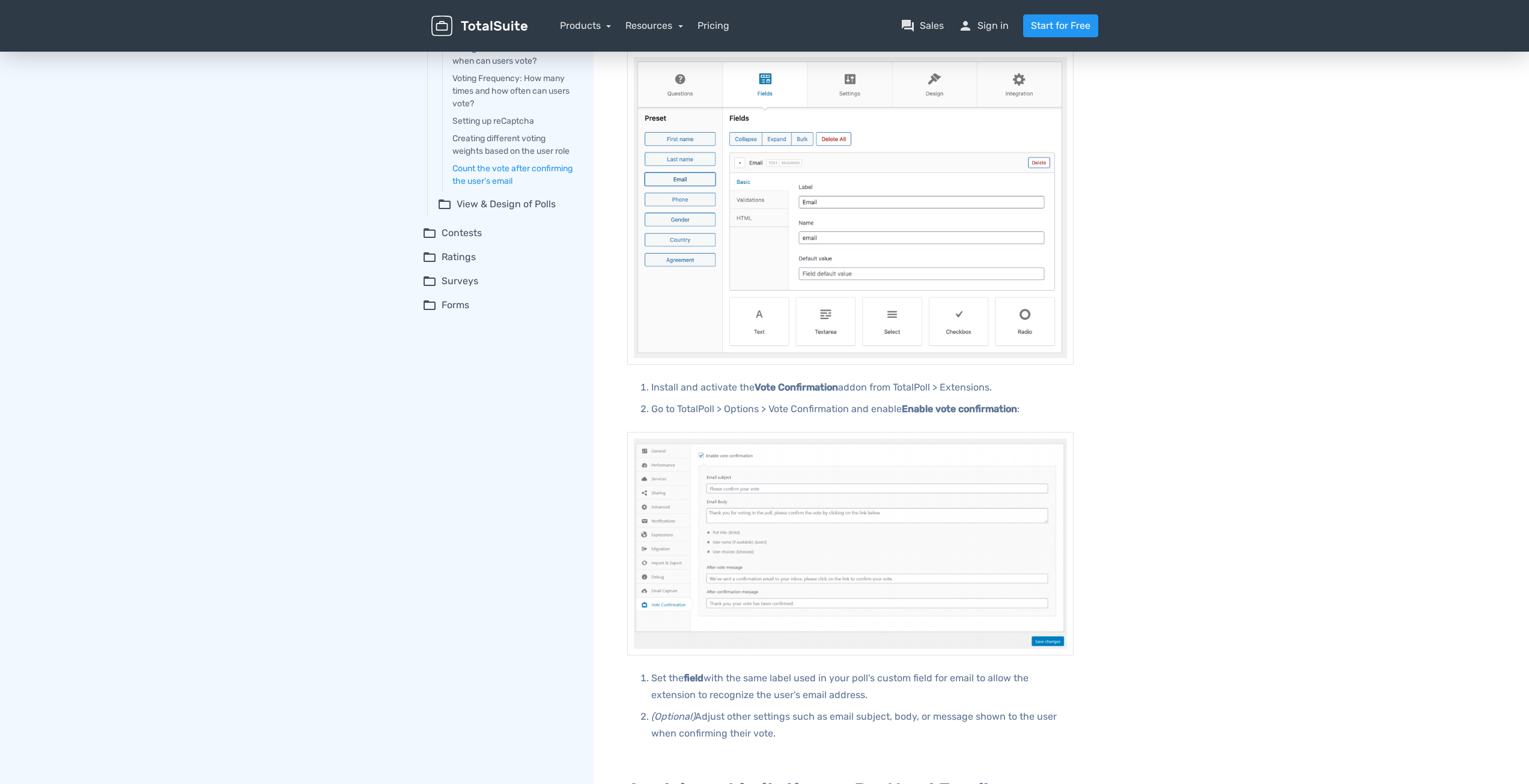
scroll to position [480, 0]
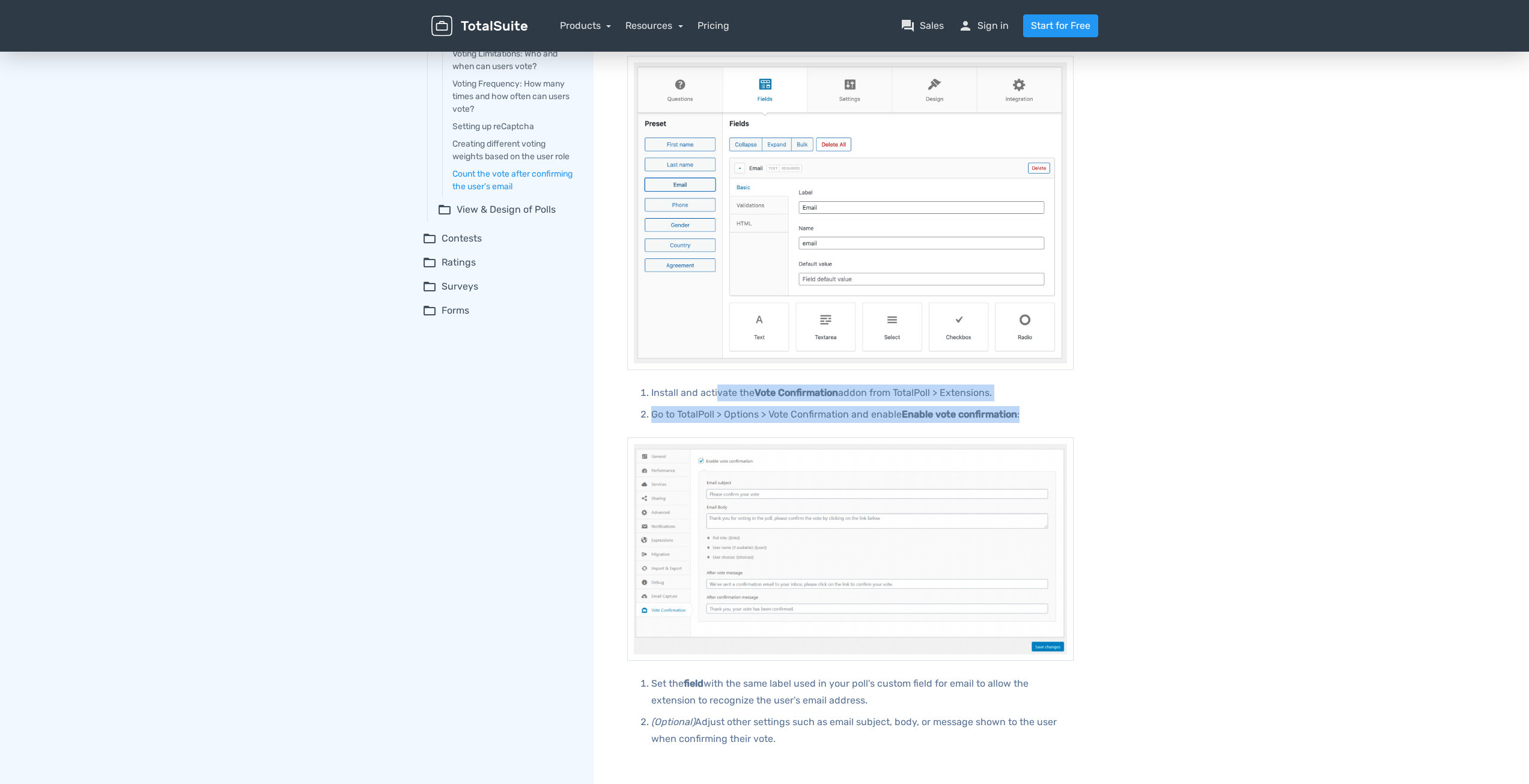
drag, startPoint x: 717, startPoint y: 395, endPoint x: 1039, endPoint y: 422, distance: 323.1
click at [1039, 422] on ol "Install and activate the Vote Confirmation addon from TotalPoll > Extensions. G…" at bounding box center [850, 404] width 446 height 39
click at [896, 418] on p "Go to TotalPoll > Options > Vote Confirmation and enable Enable vote confirmati…" at bounding box center [862, 414] width 422 height 17
drag, startPoint x: 849, startPoint y: 413, endPoint x: 1013, endPoint y: 422, distance: 164.2
click at [1012, 422] on p "Go to TotalPoll > Options > Vote Confirmation and enable Enable vote confirmati…" at bounding box center [862, 414] width 422 height 17
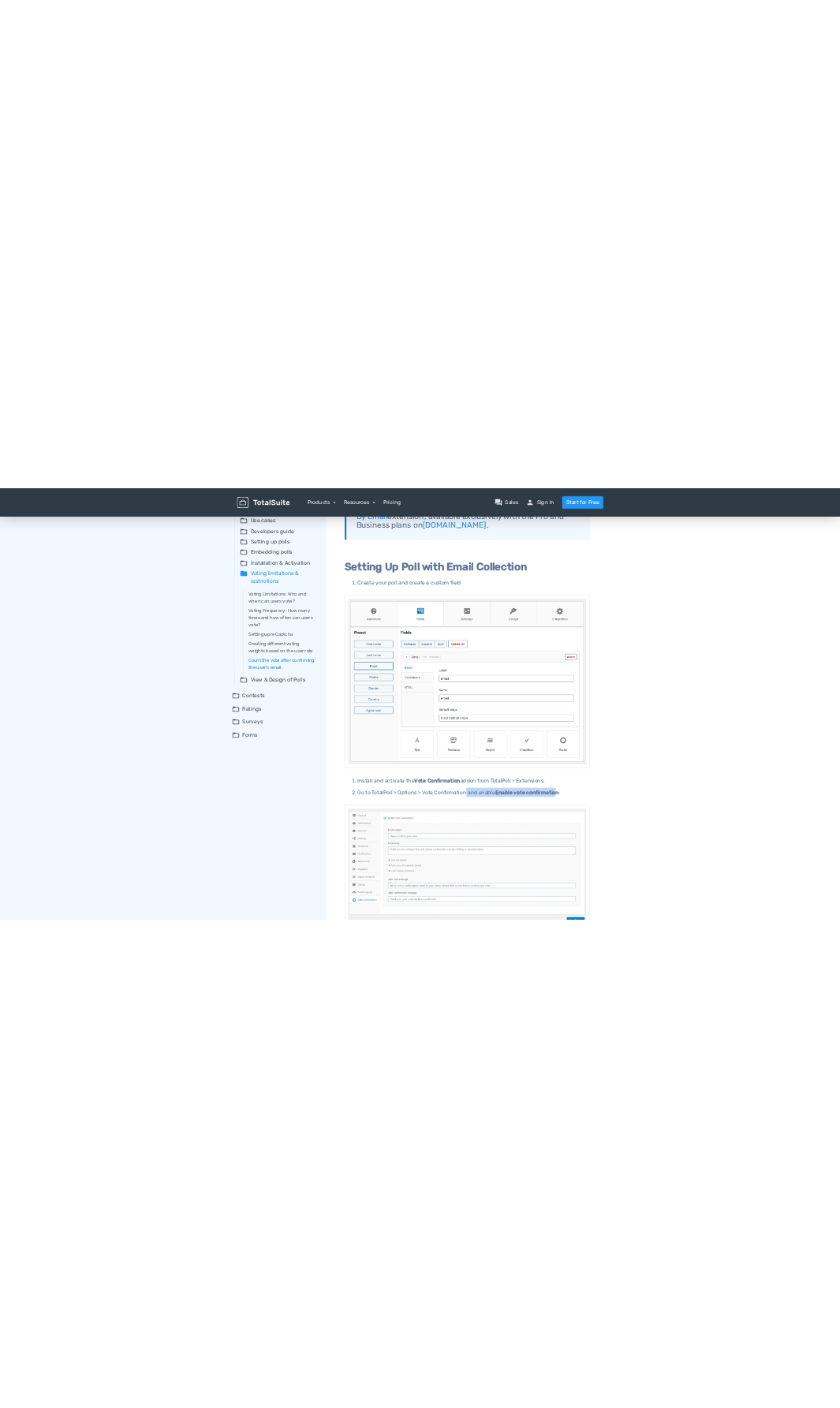
scroll to position [552, 0]
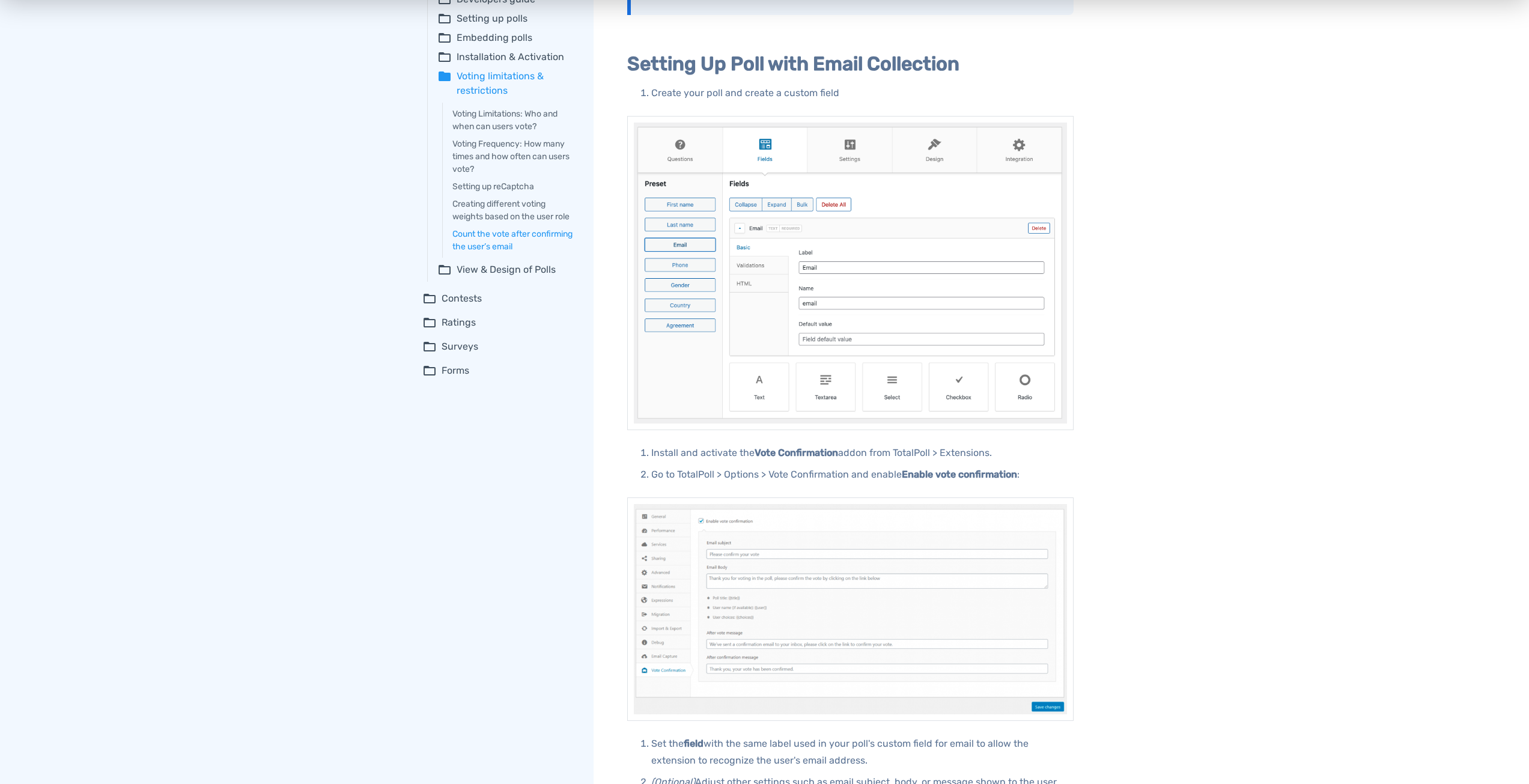
click at [1027, 468] on p "Go to TotalPoll > Options > Vote Confirmation and enable Enable vote confirmati…" at bounding box center [862, 475] width 422 height 17
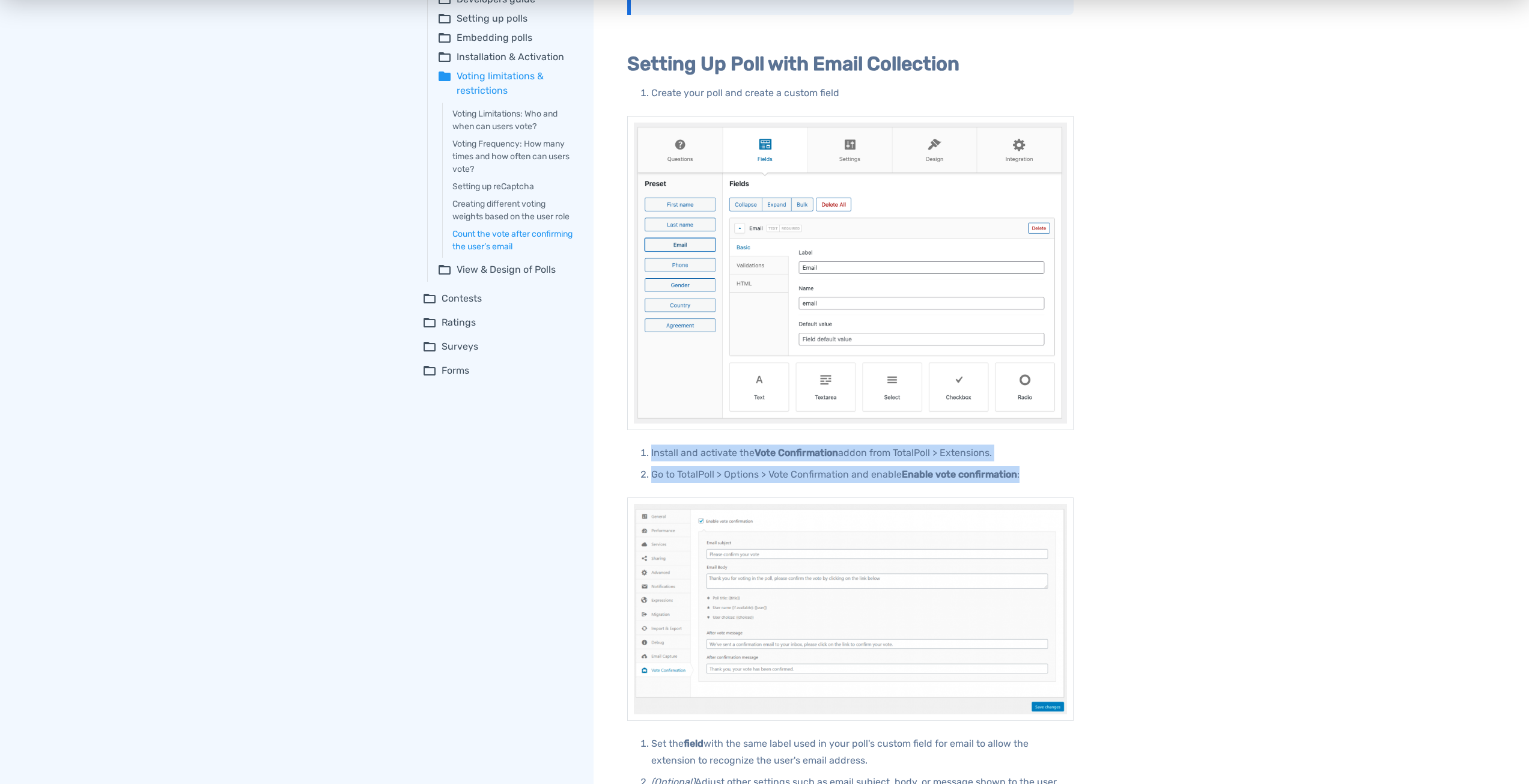
drag, startPoint x: 1021, startPoint y: 472, endPoint x: 662, endPoint y: 442, distance: 360.3
click at [662, 442] on div "#TotalPoll Email Collection & Validation Collecting user emails in TotalPoll vi…" at bounding box center [850, 468] width 446 height 1387
